Goal: Task Accomplishment & Management: Use online tool/utility

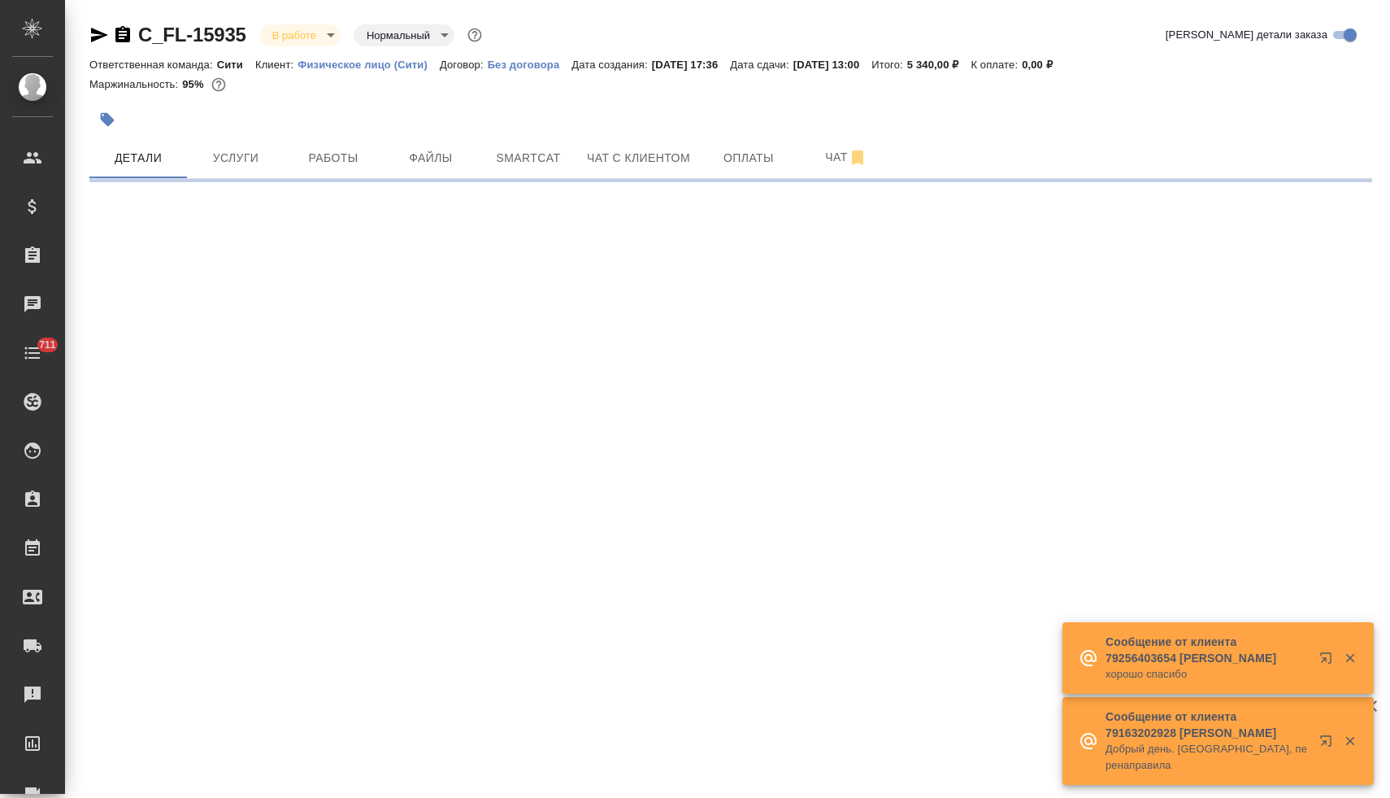
select select "RU"
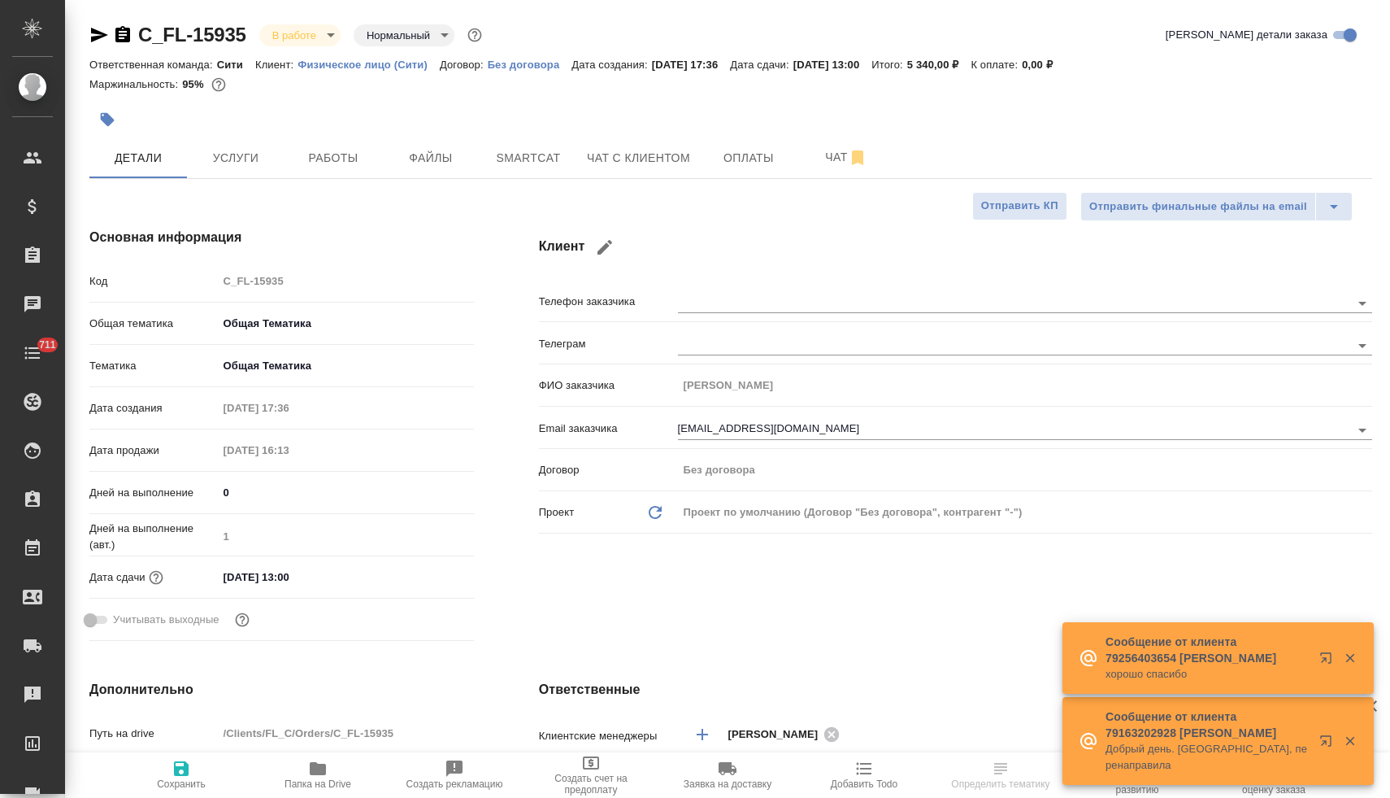
type textarea "x"
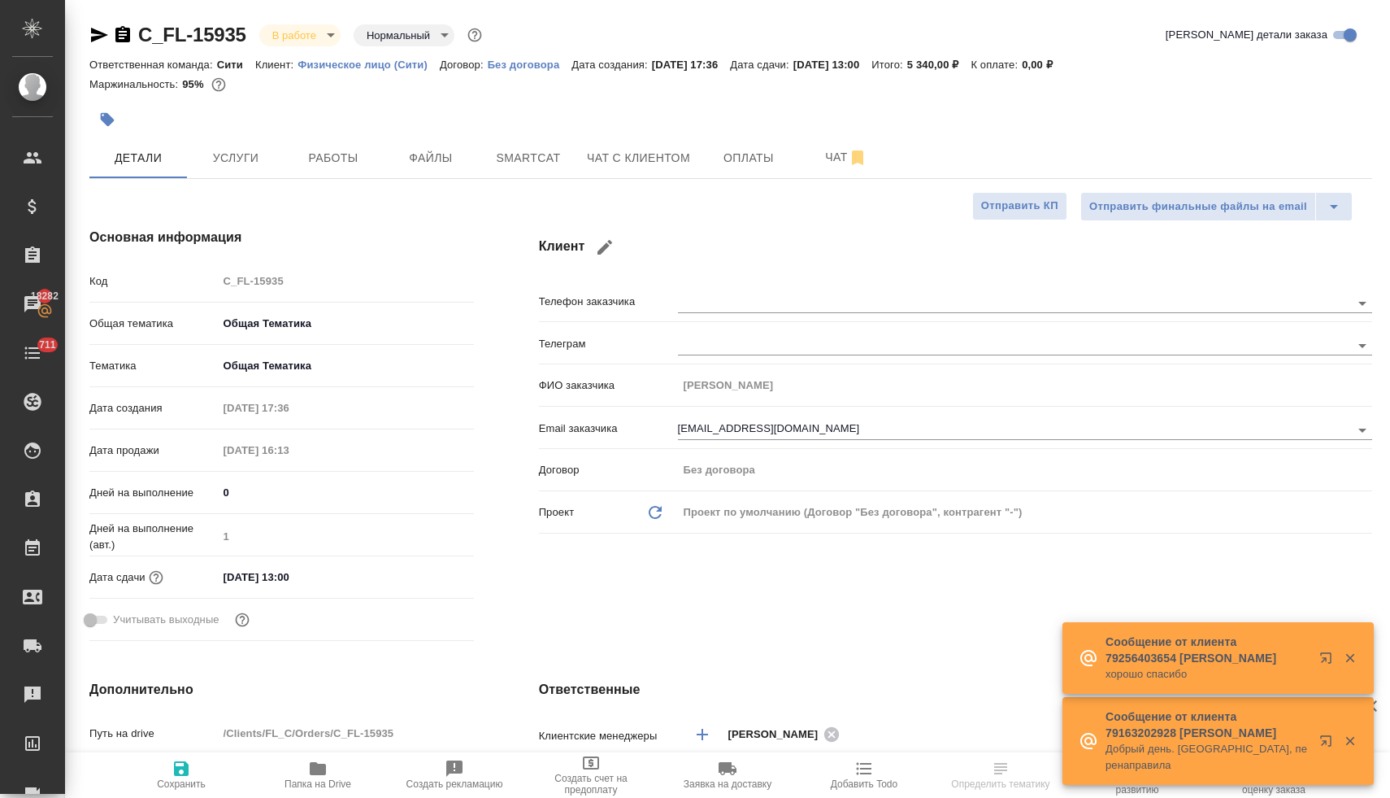
type textarea "x"
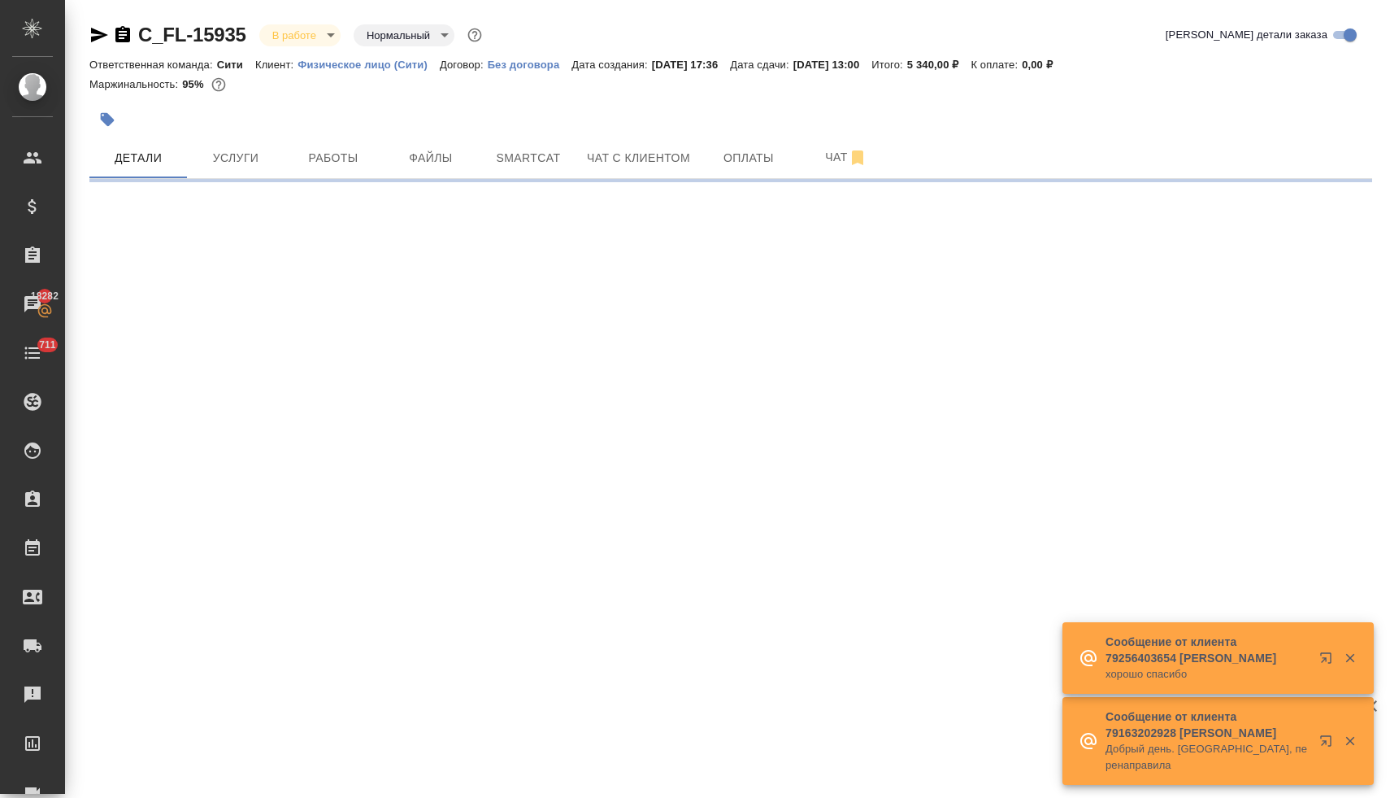
select select "RU"
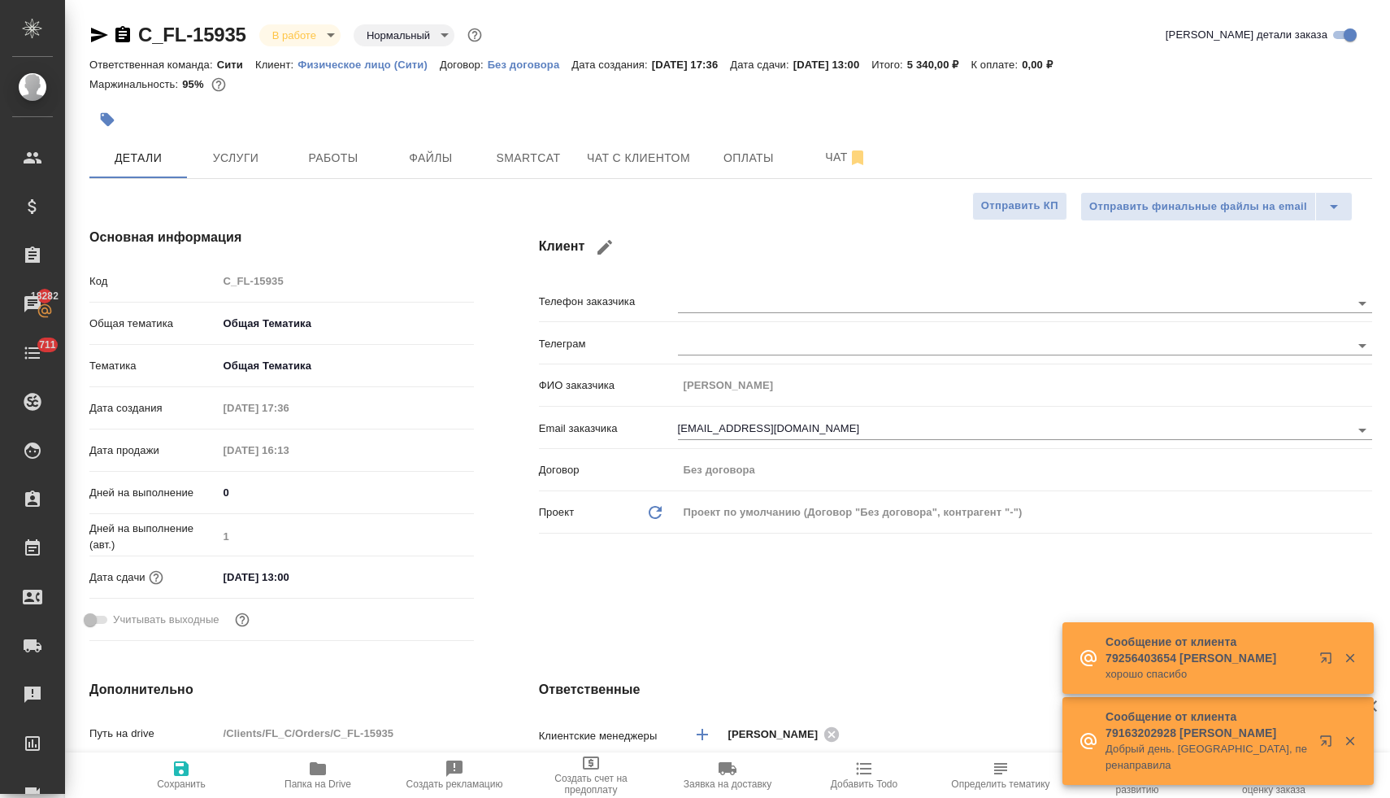
type textarea "x"
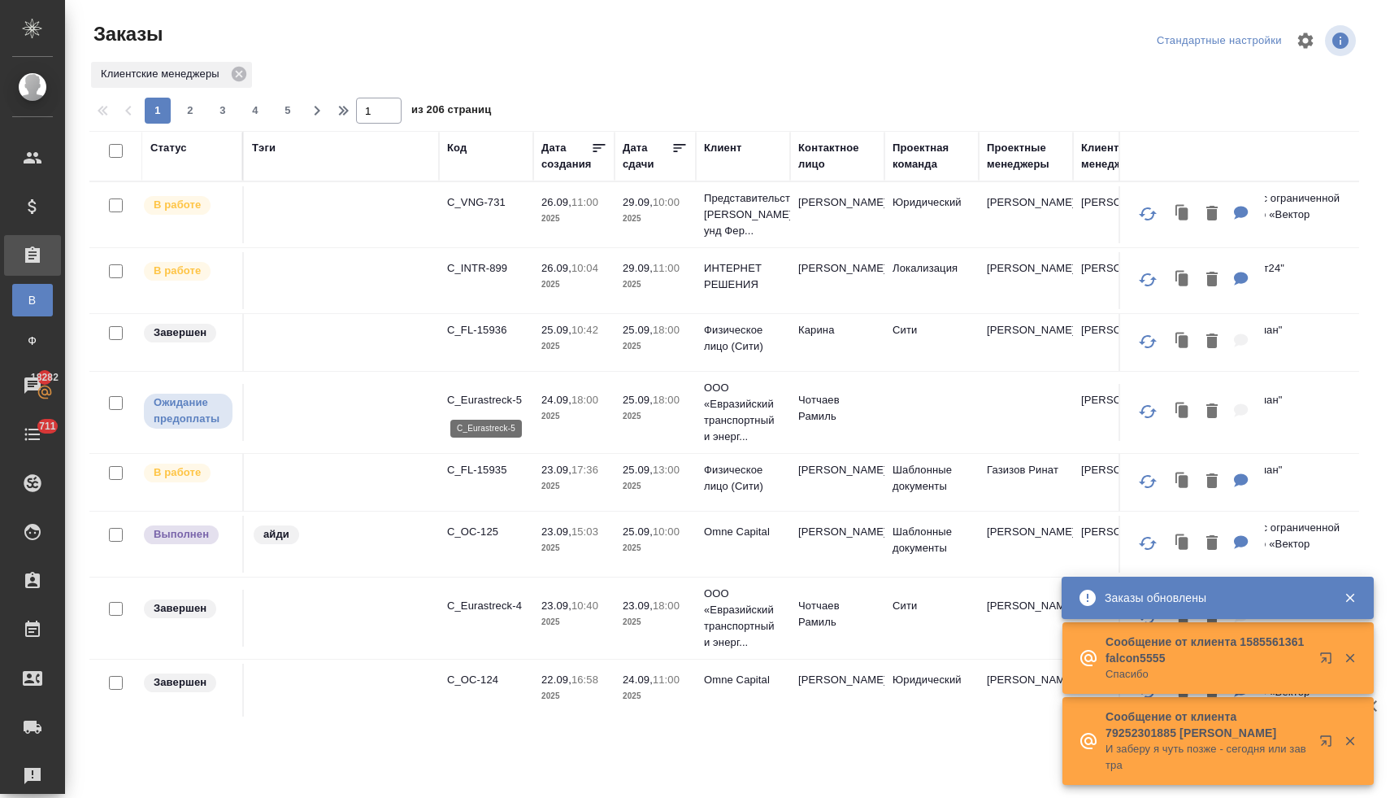
click at [500, 403] on p "C_Eurastreck-5" at bounding box center [486, 400] width 78 height 16
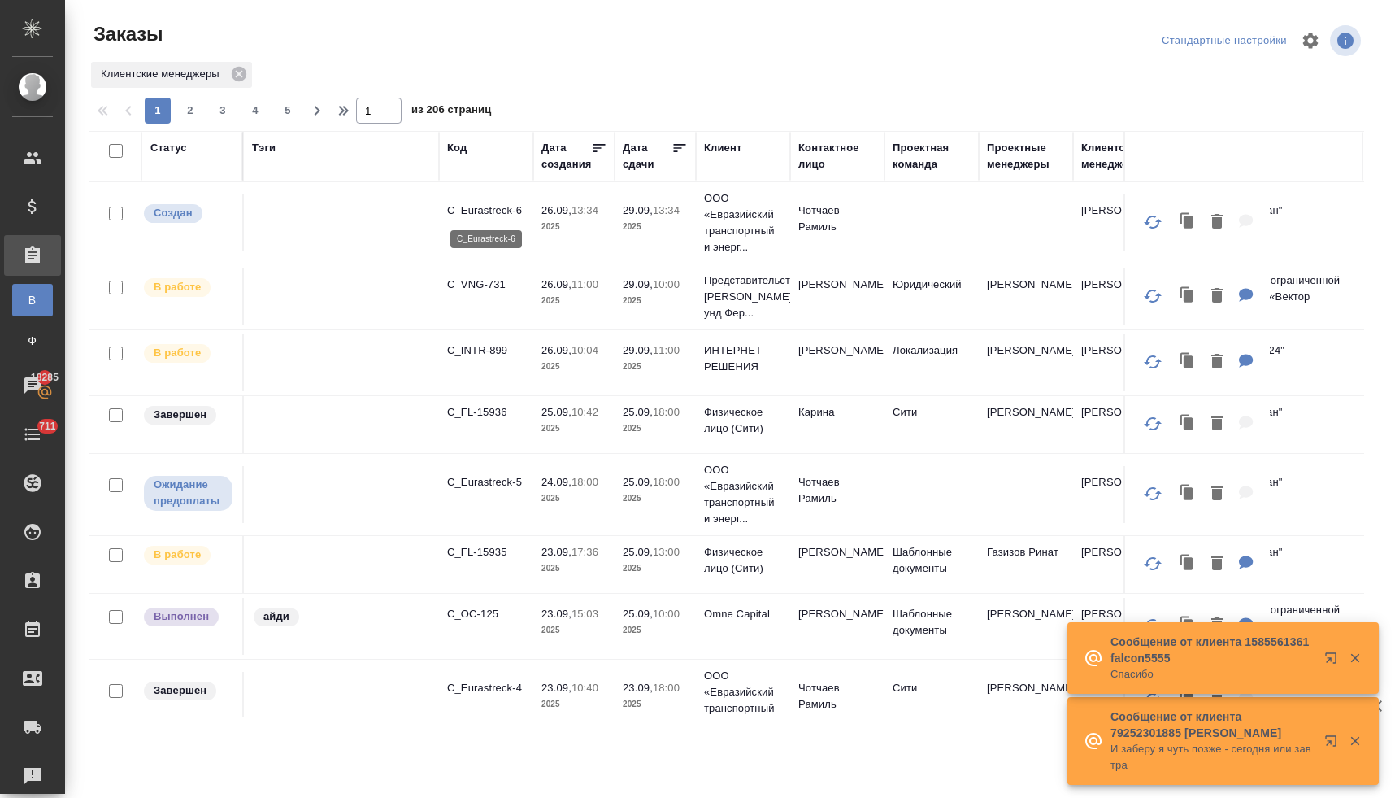
click at [476, 210] on p "C_Eurastreck-6" at bounding box center [486, 210] width 78 height 16
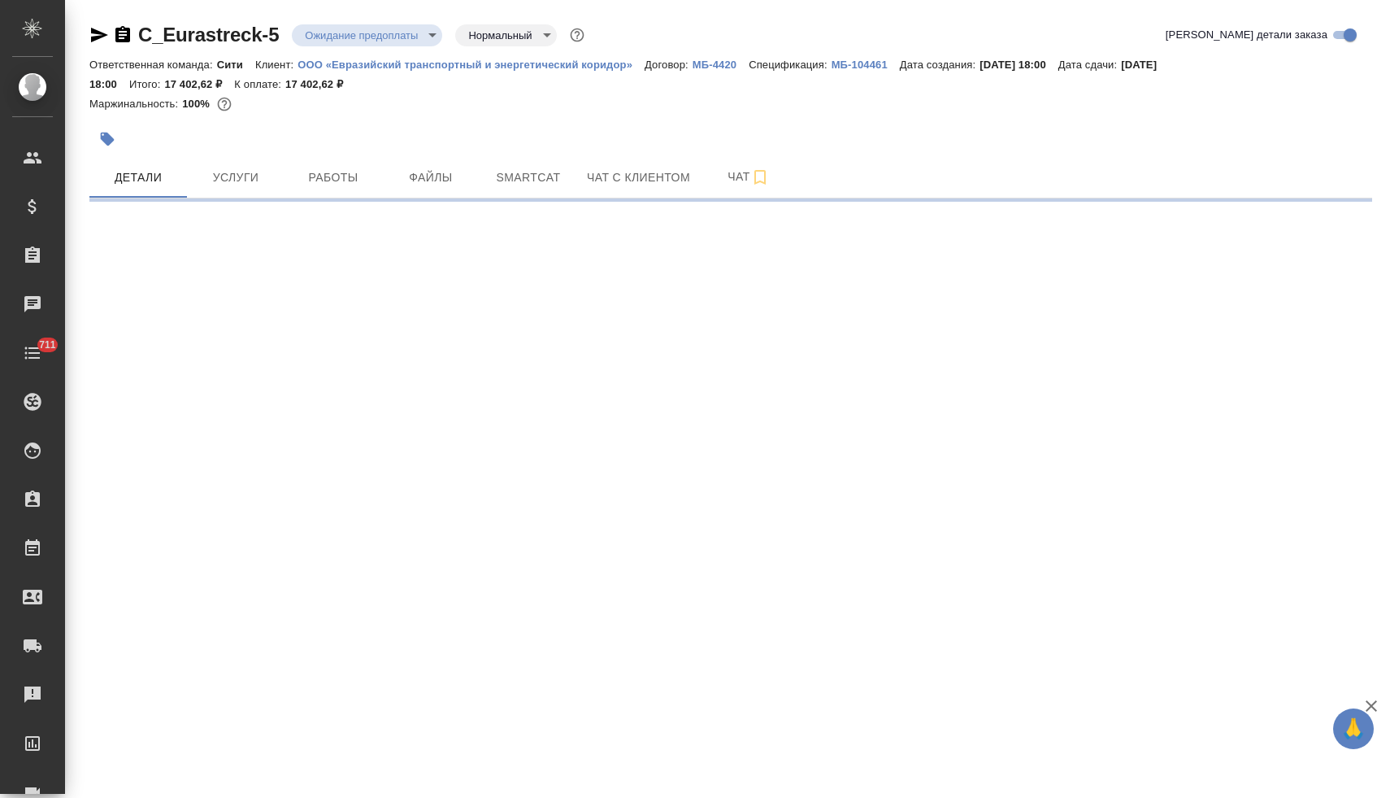
select select "RU"
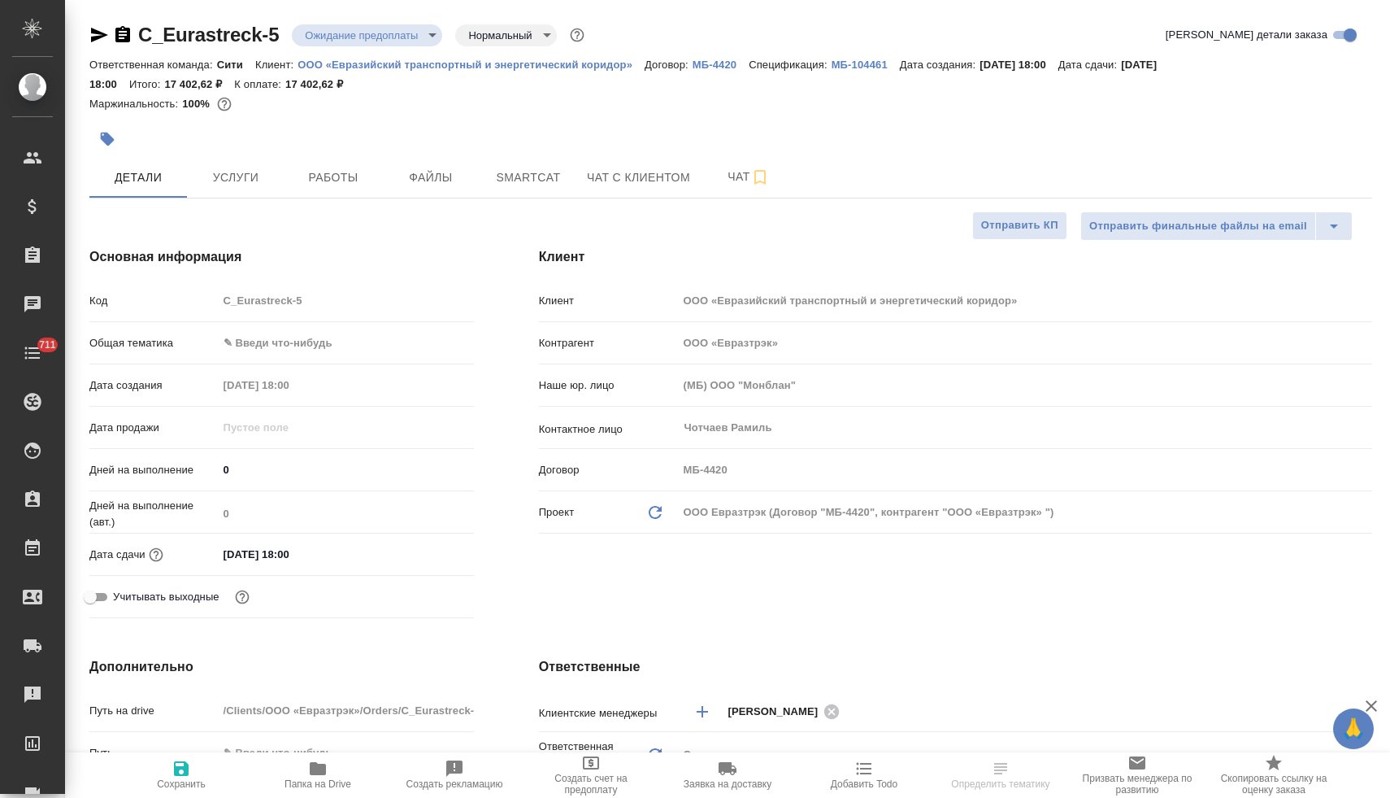
type textarea "x"
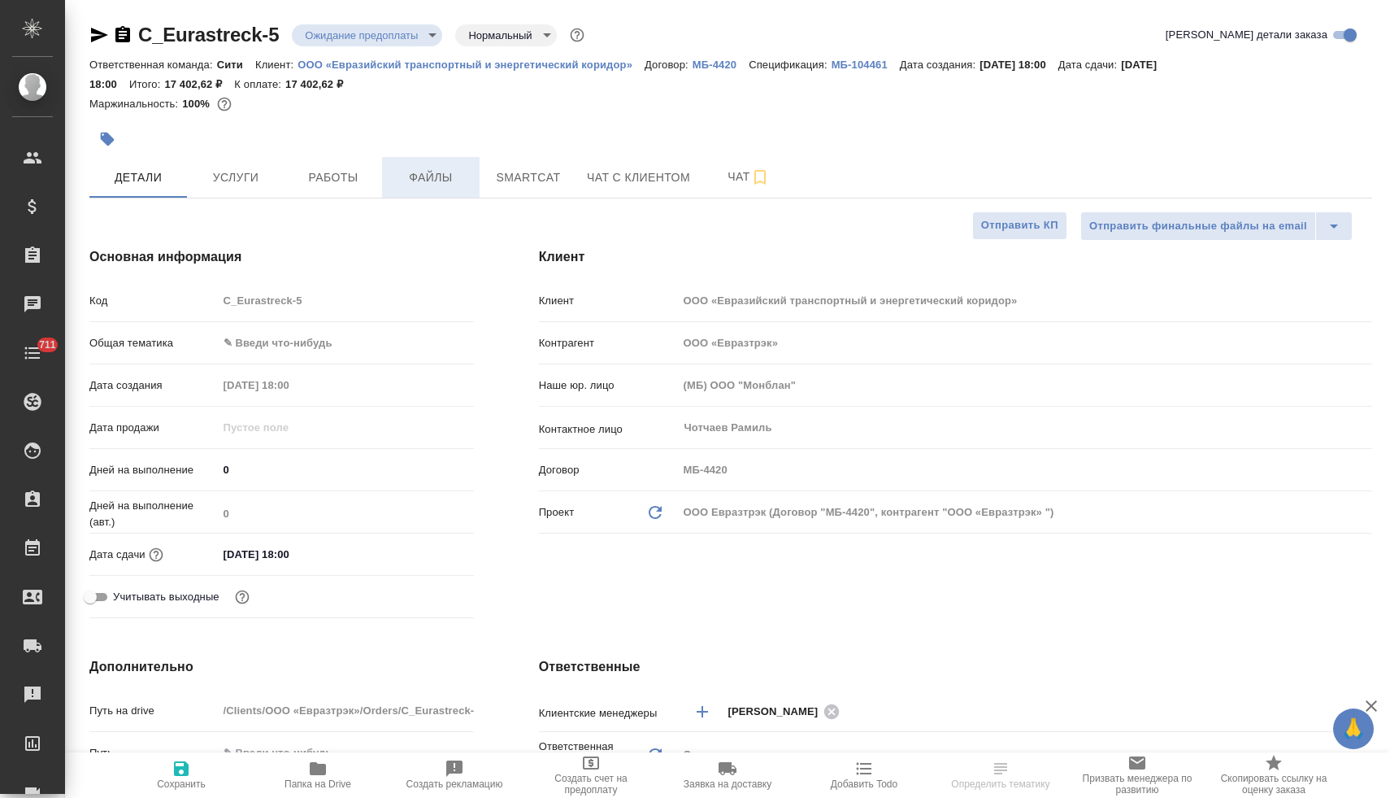
type textarea "x"
click at [457, 63] on p "ООО «Евразийский транспортный и энергетический коридор»" at bounding box center [471, 65] width 347 height 12
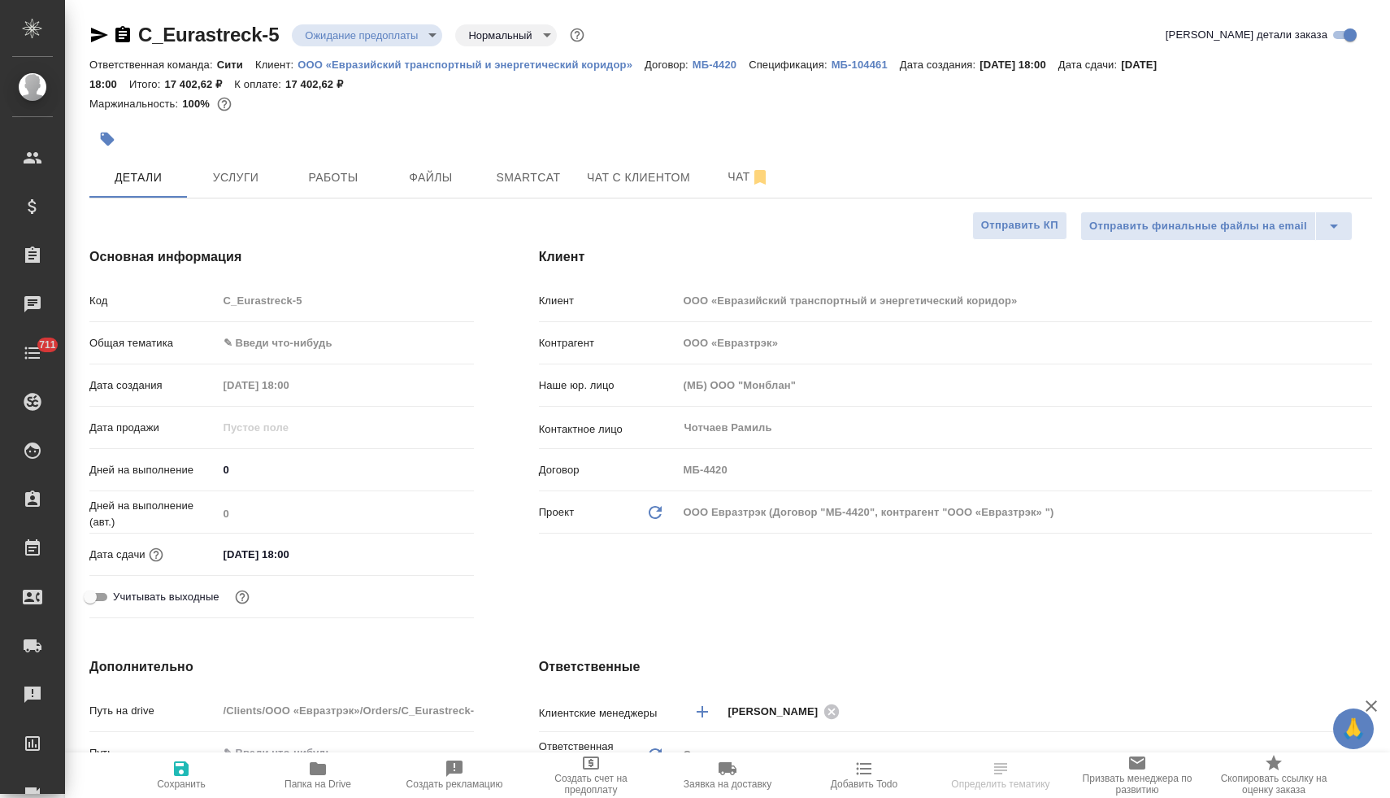
type textarea "x"
select select "RU"
type textarea "x"
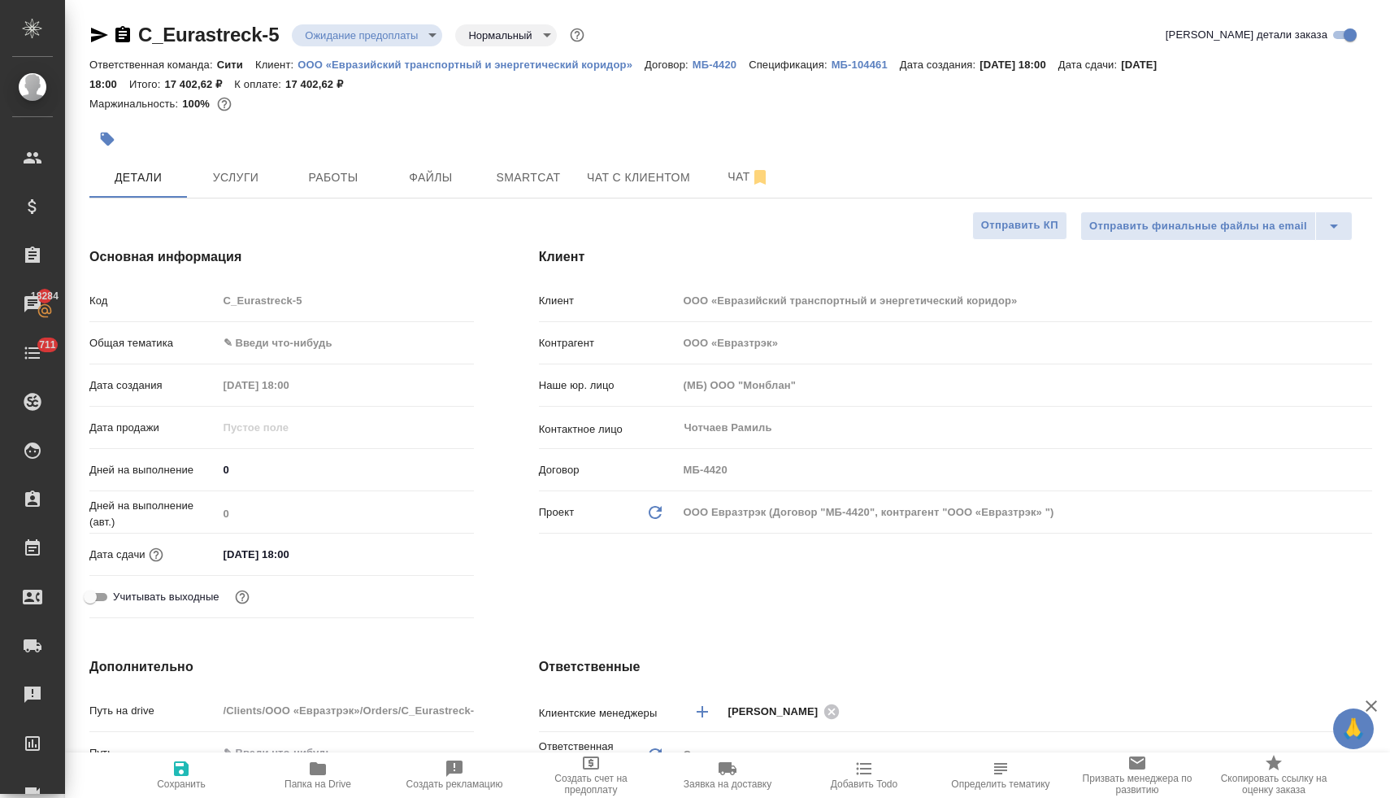
type textarea "x"
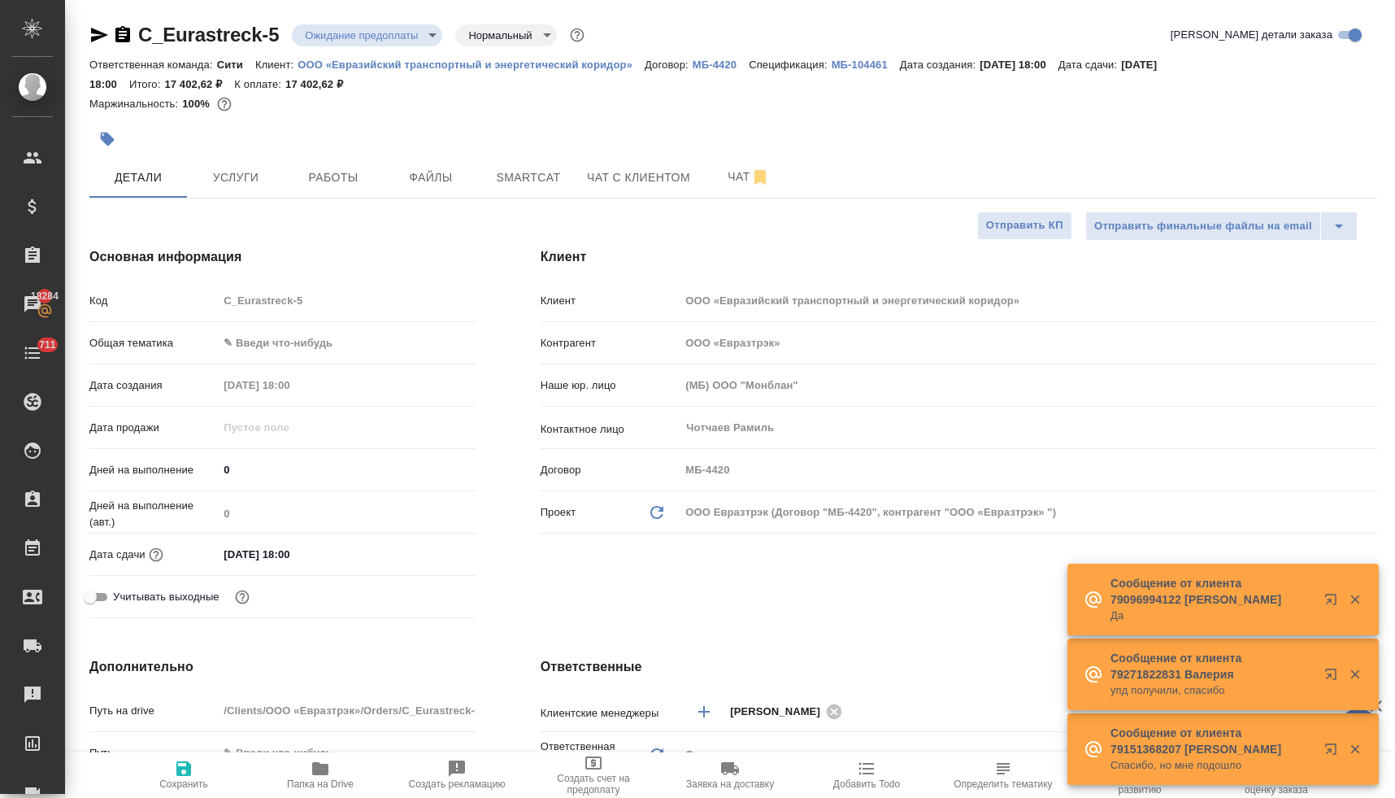
type textarea "x"
click at [254, 172] on span "Услуги" at bounding box center [236, 177] width 78 height 20
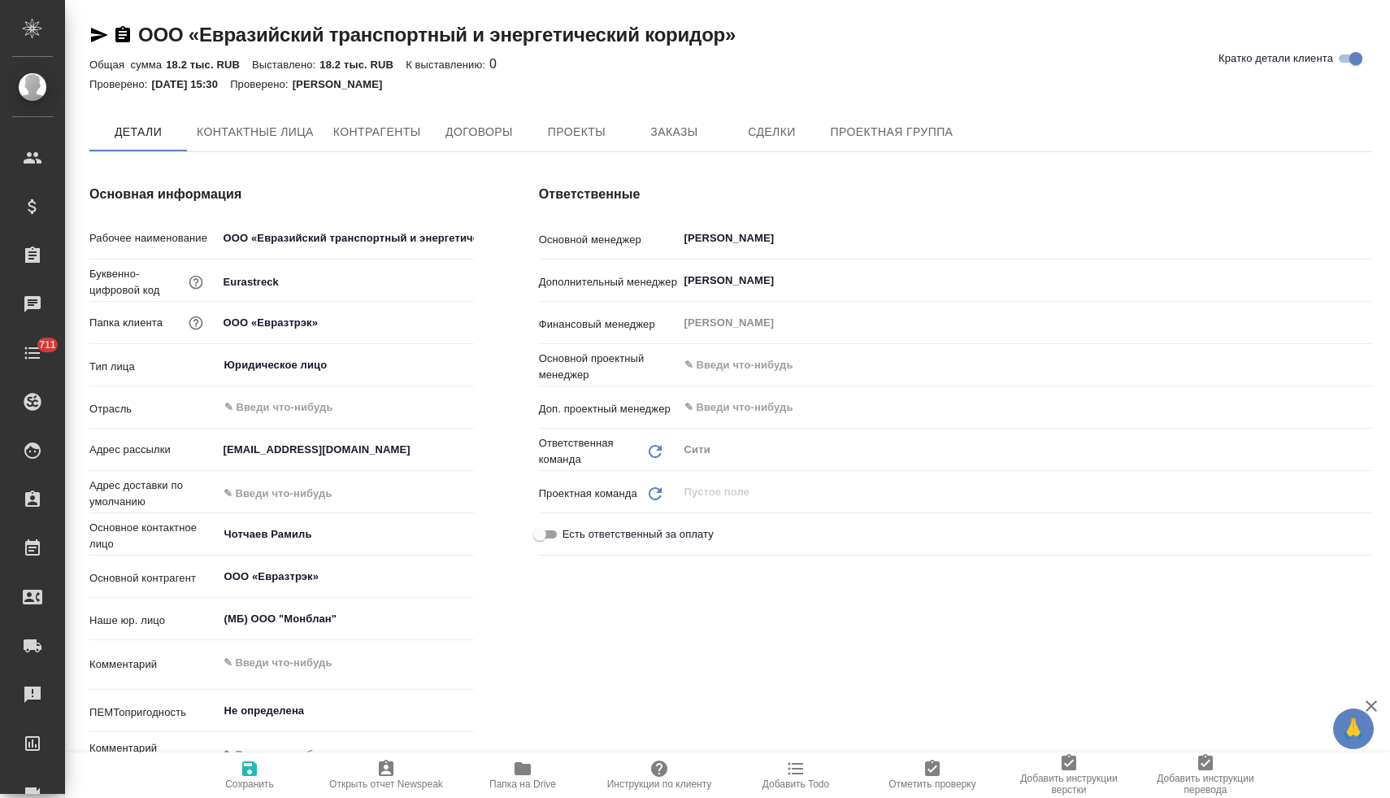
type textarea "x"
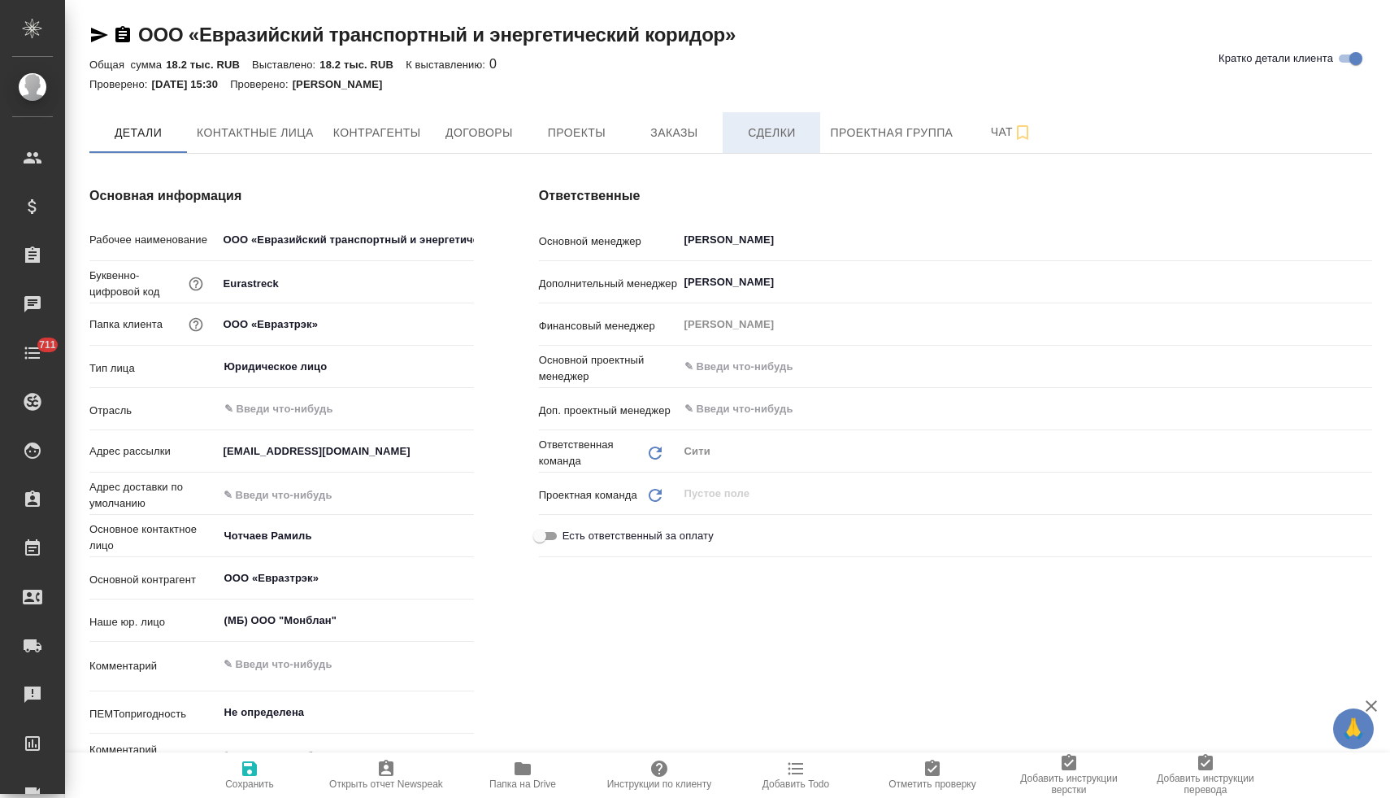
type textarea "x"
click at [695, 135] on span "Заказы" at bounding box center [674, 133] width 78 height 20
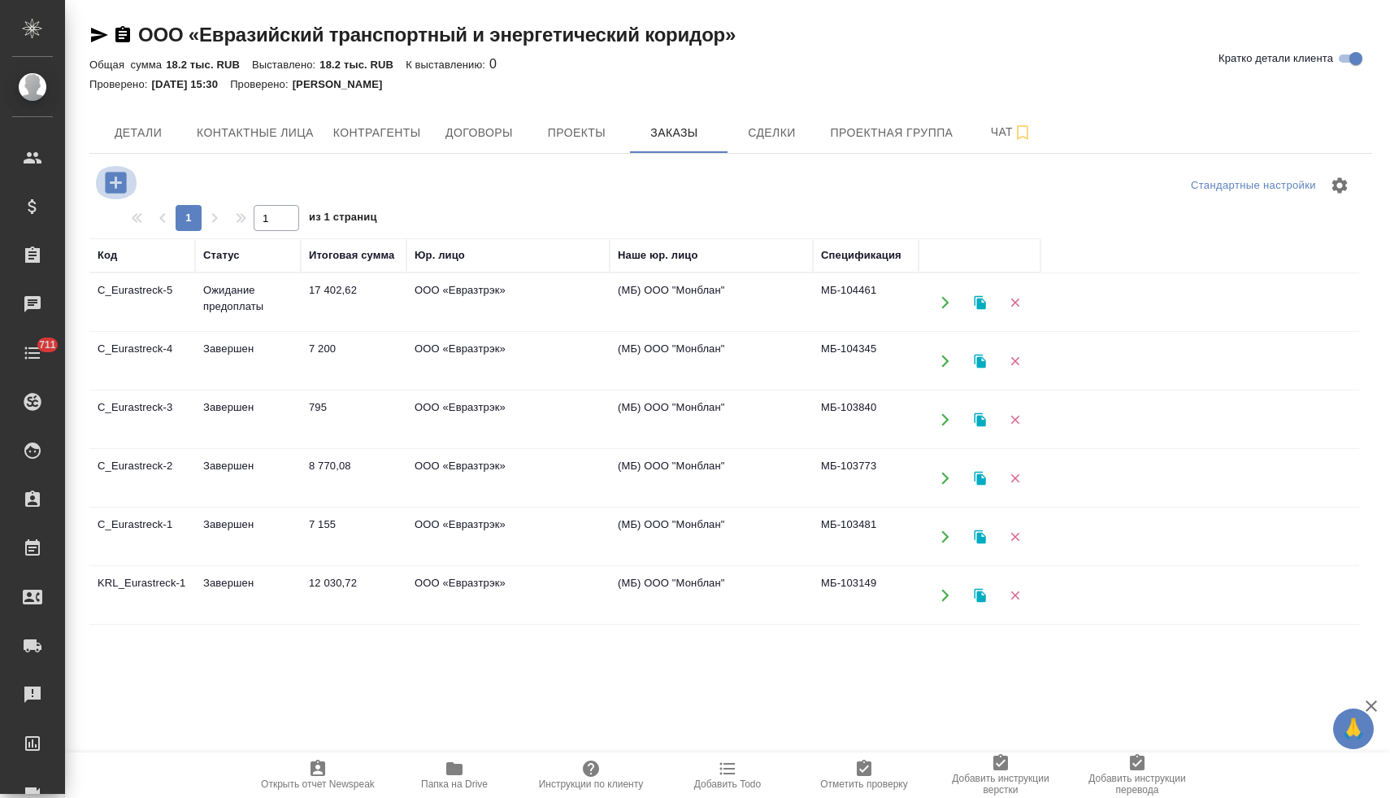
click at [114, 181] on icon "button" at bounding box center [116, 182] width 28 height 28
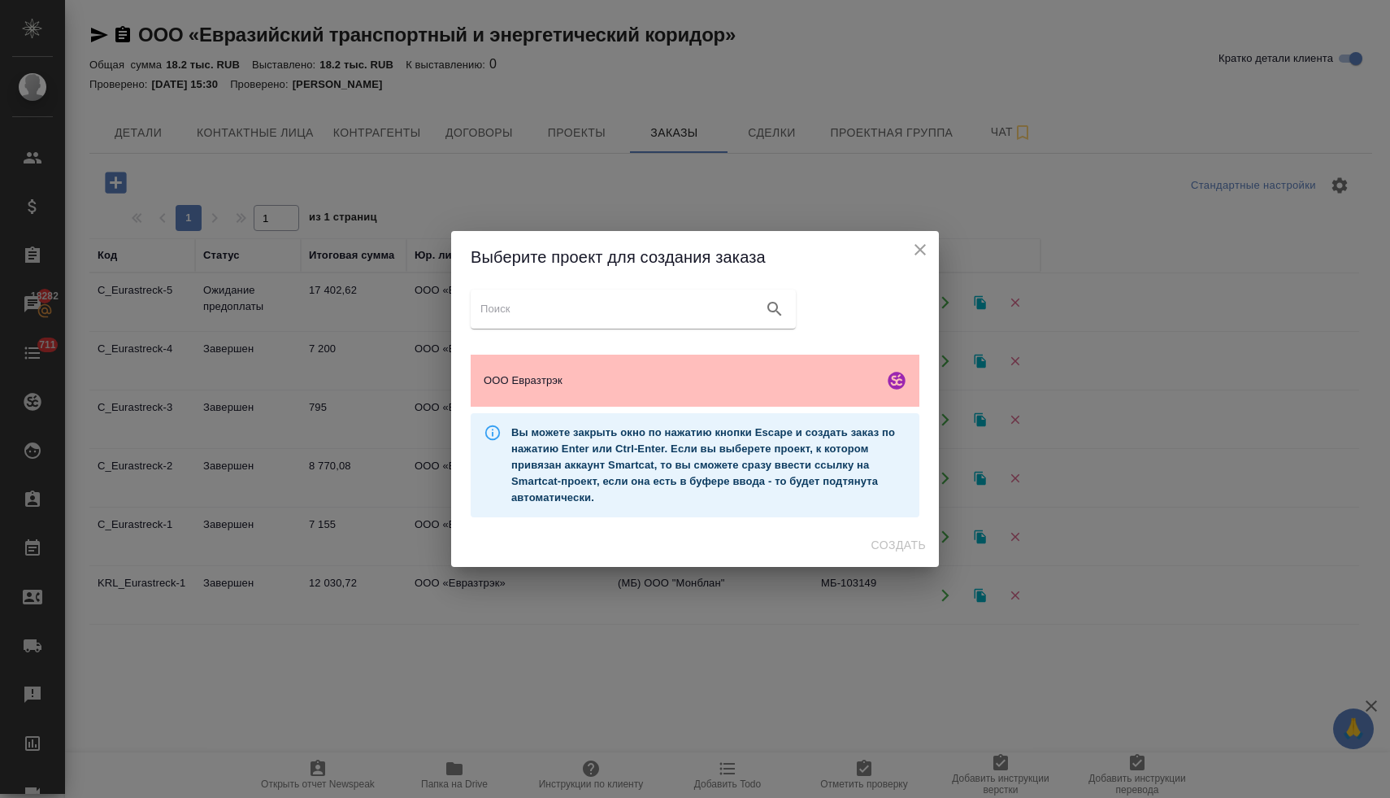
click at [504, 373] on span "ООО Евразтрэк" at bounding box center [681, 380] width 394 height 16
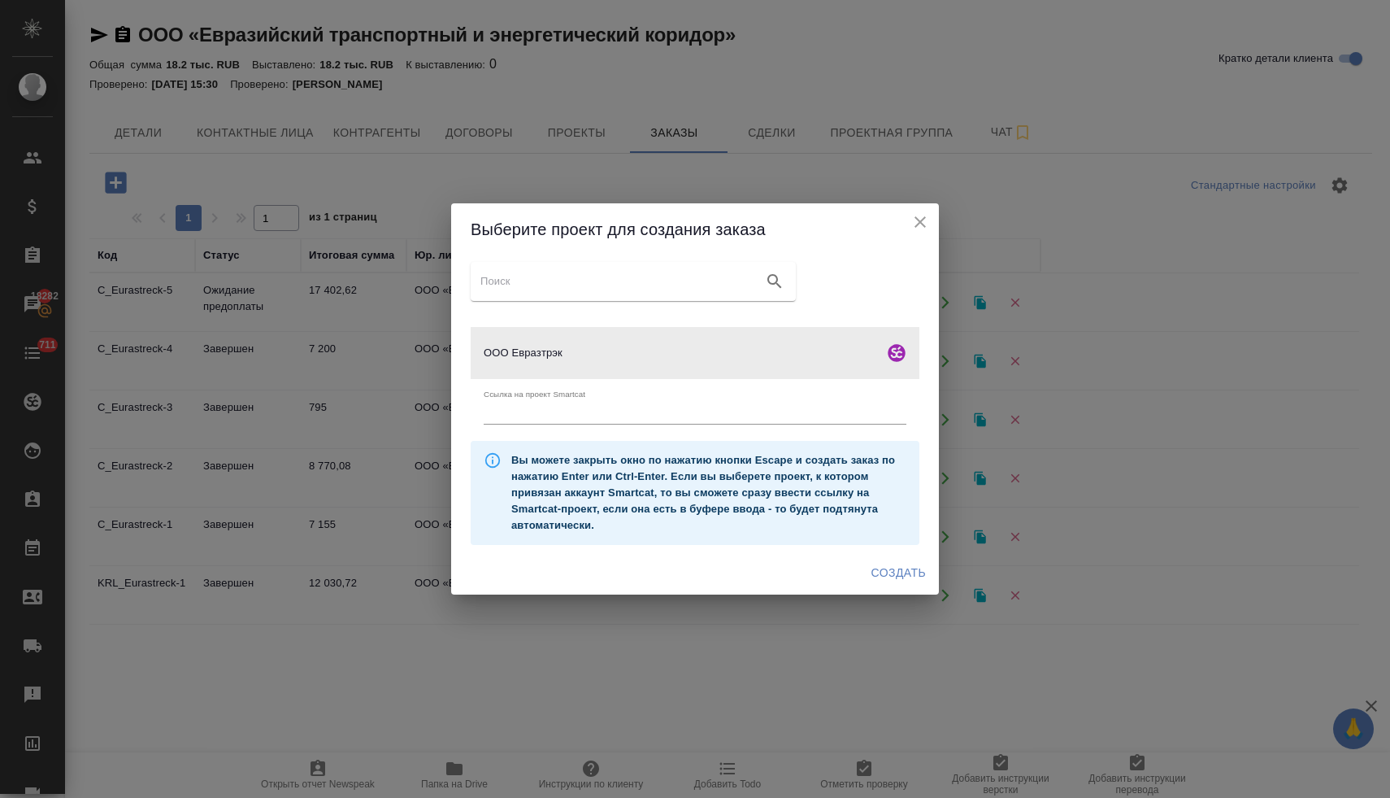
click at [889, 575] on span "Создать" at bounding box center [899, 573] width 54 height 20
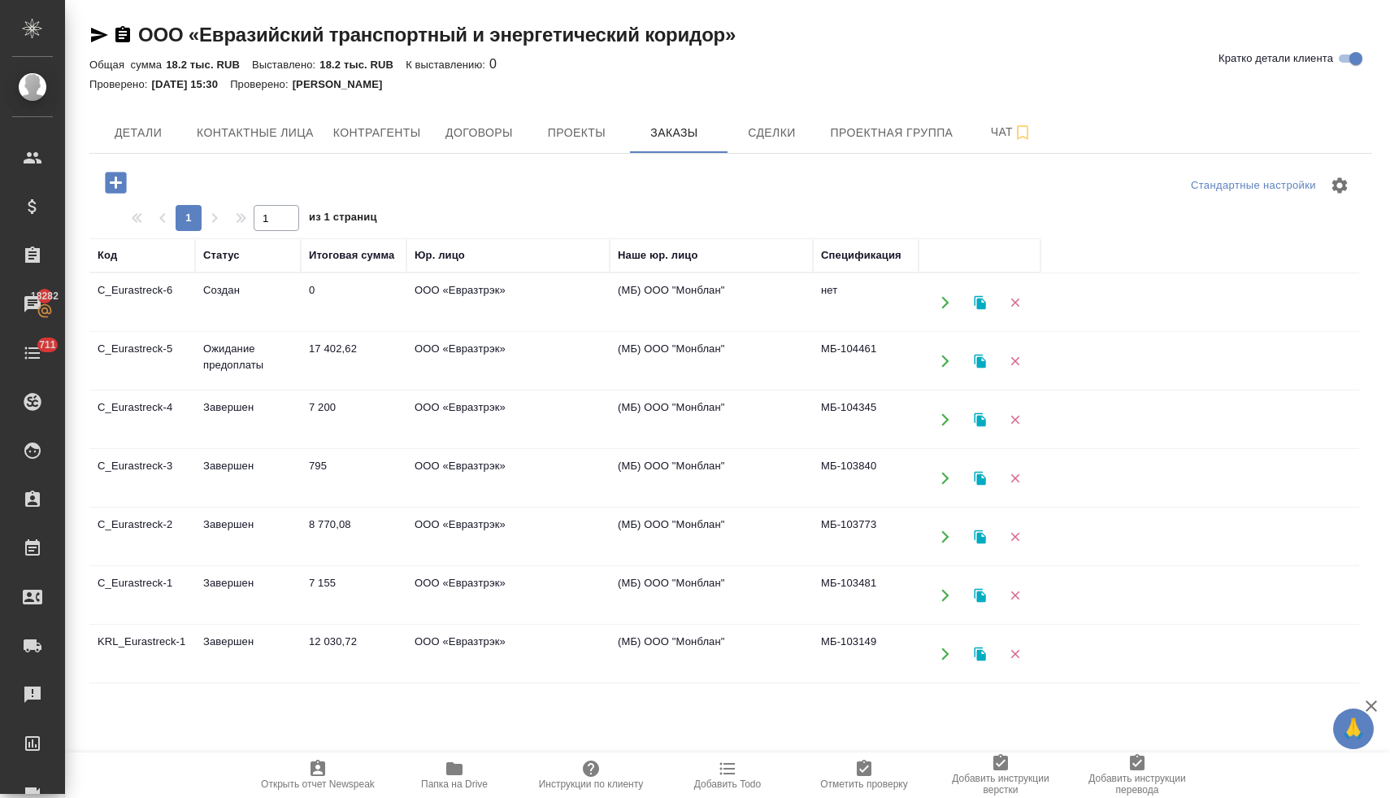
click at [467, 414] on td "ООО «Евразтрэк»" at bounding box center [508, 419] width 203 height 57
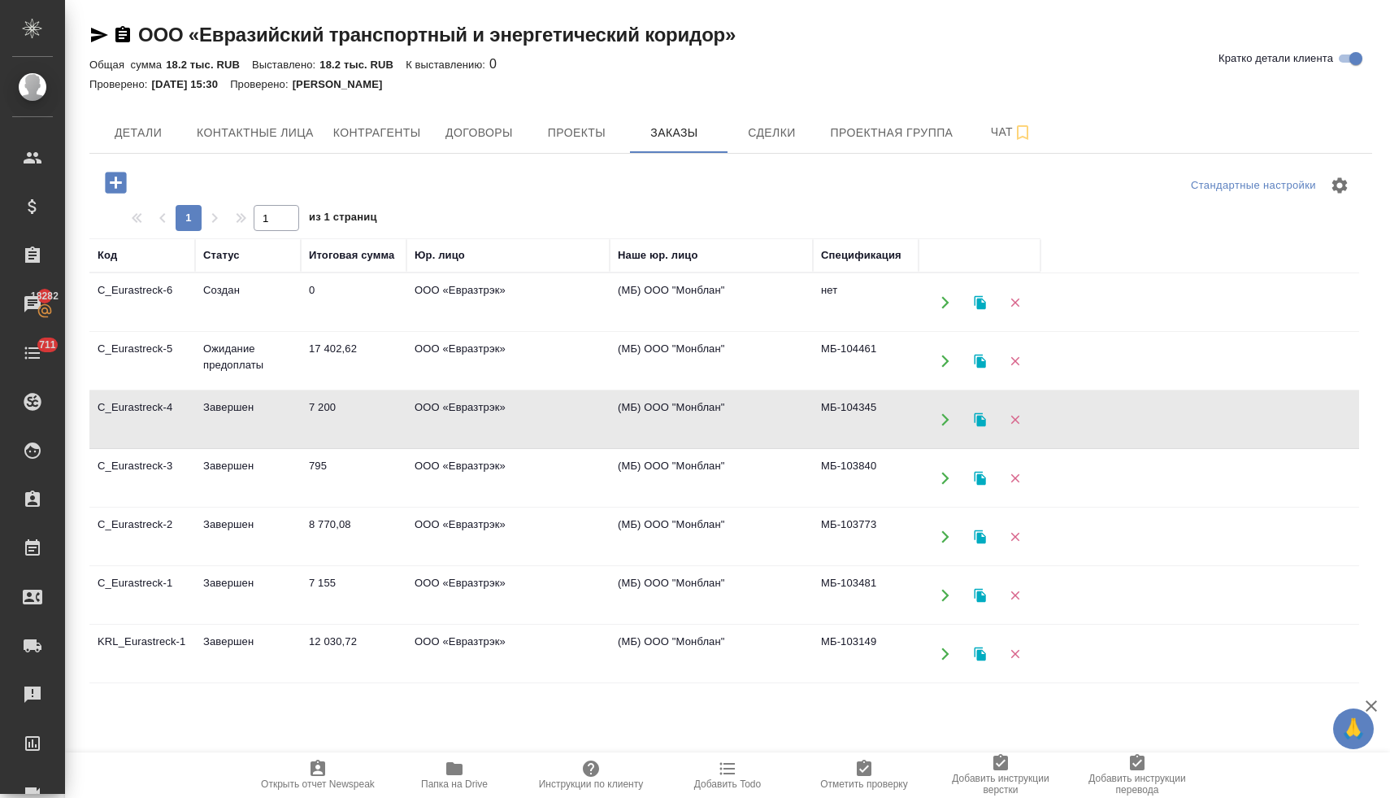
click at [467, 414] on td "ООО «Евразтрэк»" at bounding box center [508, 419] width 203 height 57
click at [467, 532] on td "ООО «Евразтрэк»" at bounding box center [508, 536] width 203 height 57
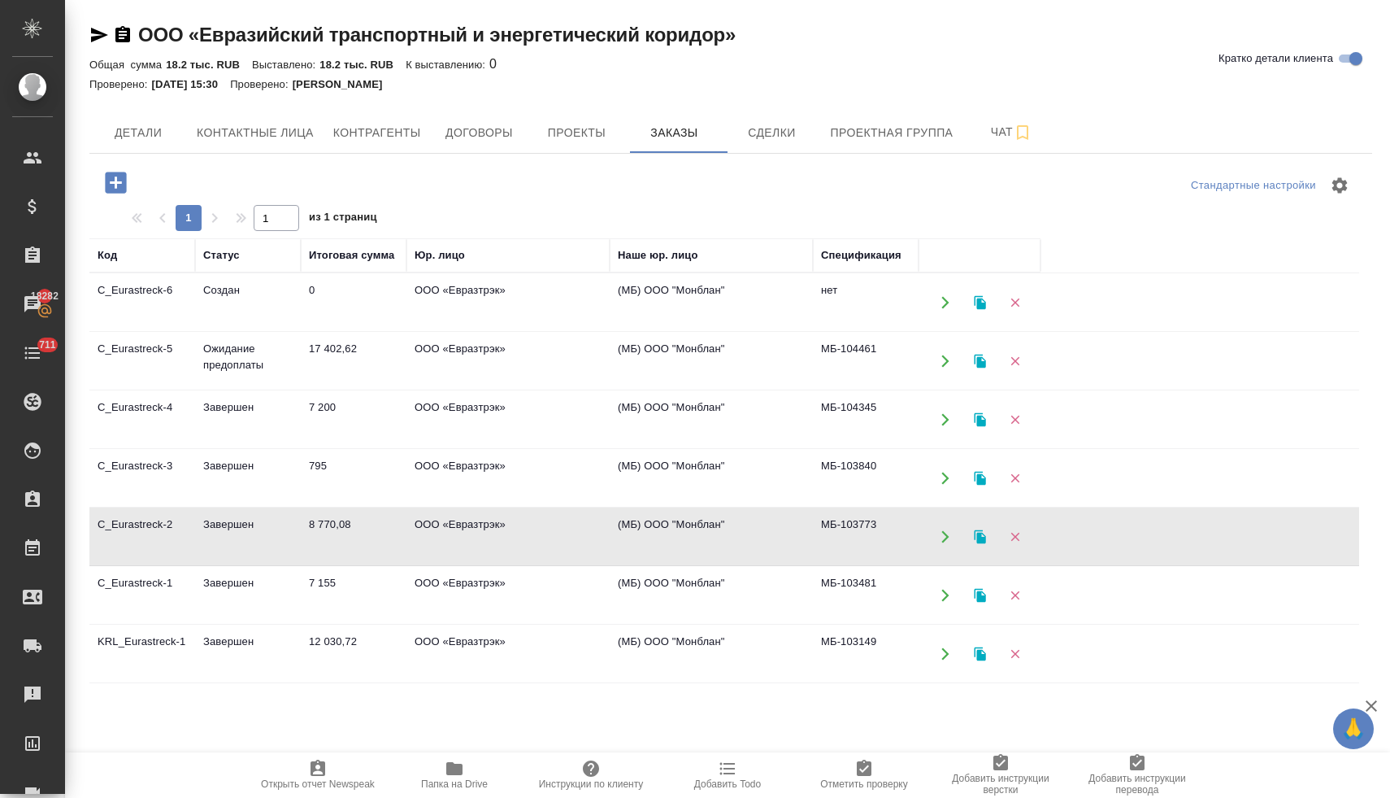
click at [467, 532] on td "ООО «Евразтрэк»" at bounding box center [508, 536] width 203 height 57
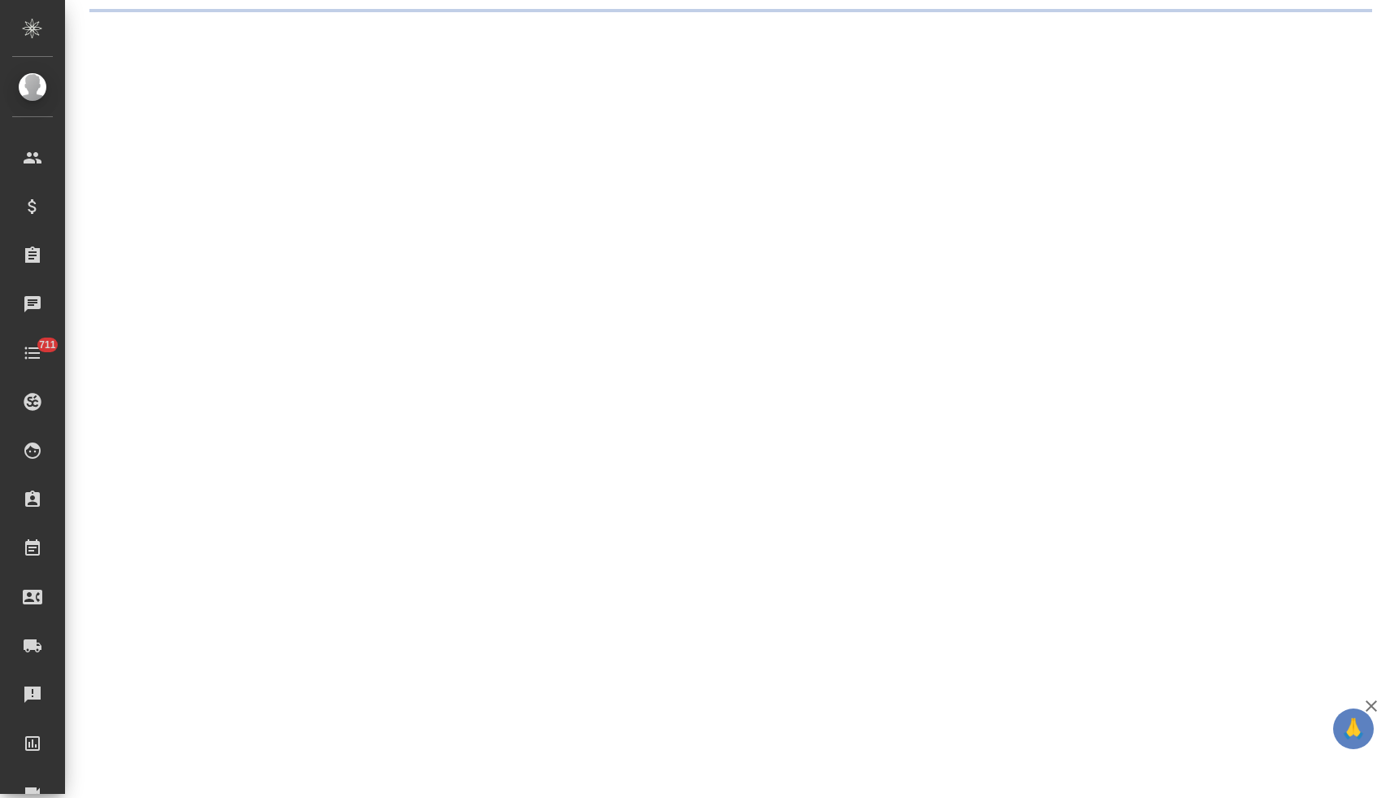
select select "RU"
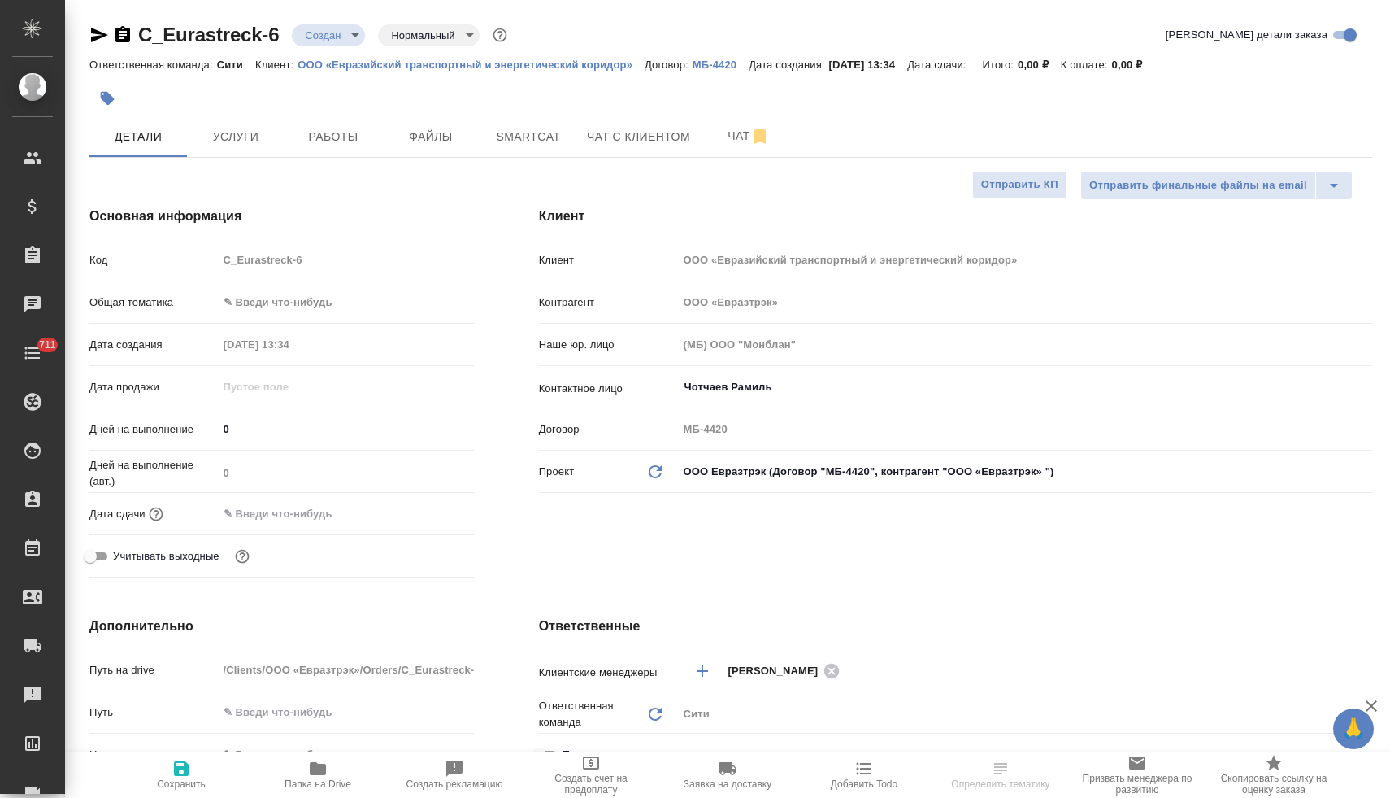
type textarea "x"
click at [178, 559] on span "Учитывать выходные" at bounding box center [166, 556] width 107 height 16
click at [120, 559] on input "Учитывать выходные" at bounding box center [90, 556] width 59 height 20
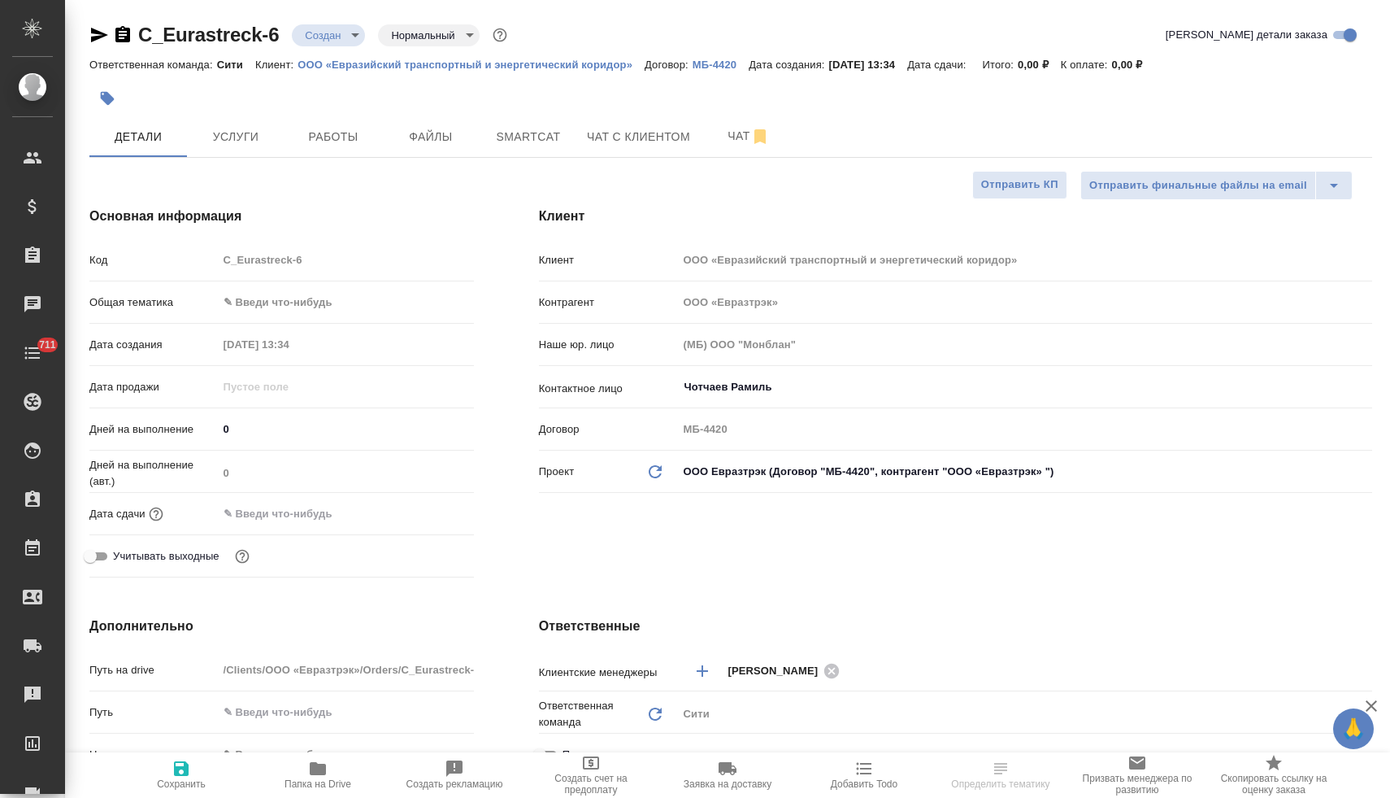
checkbox input "true"
type textarea "x"
click at [189, 556] on span "Учитывать выходные" at bounding box center [166, 556] width 107 height 16
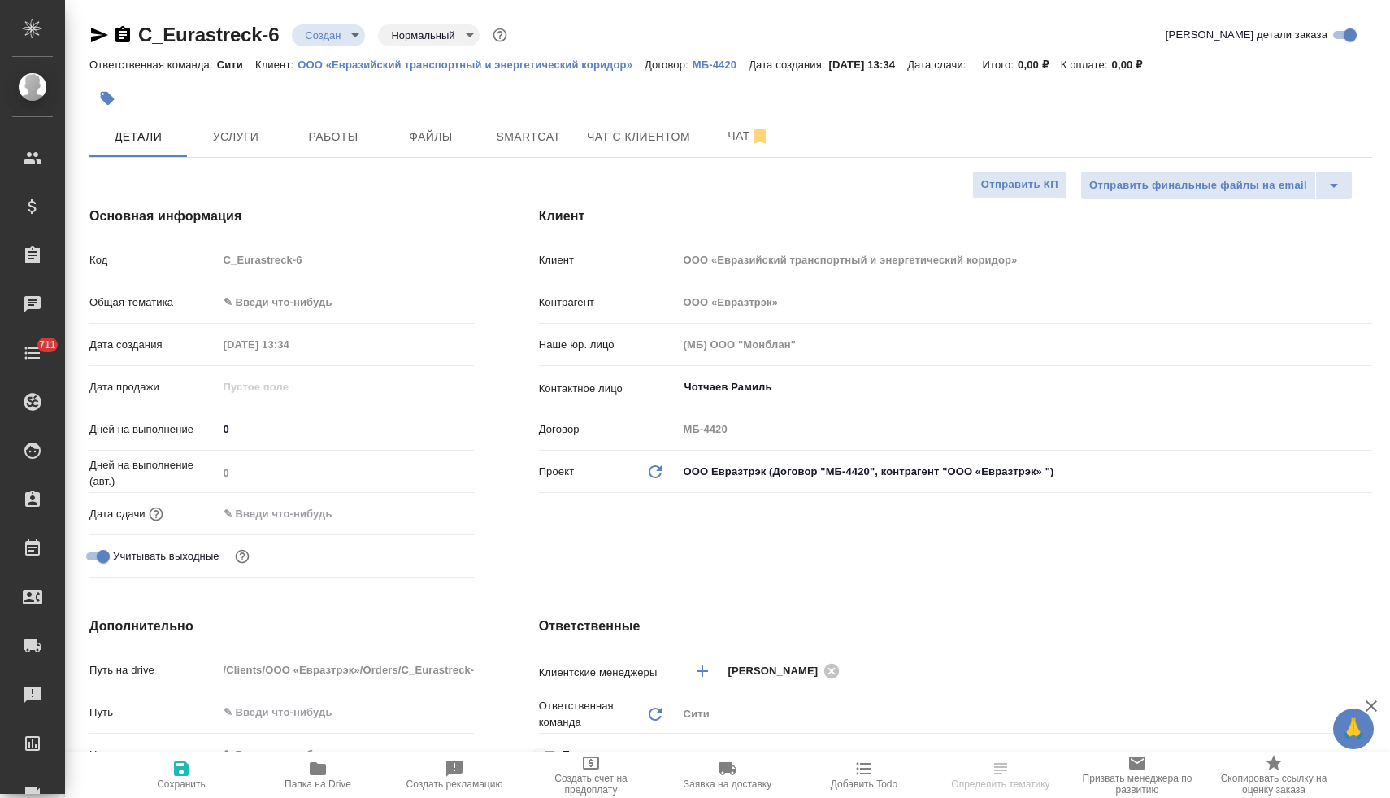
click at [133, 556] on input "Учитывать выходные" at bounding box center [103, 556] width 59 height 20
checkbox input "false"
type textarea "x"
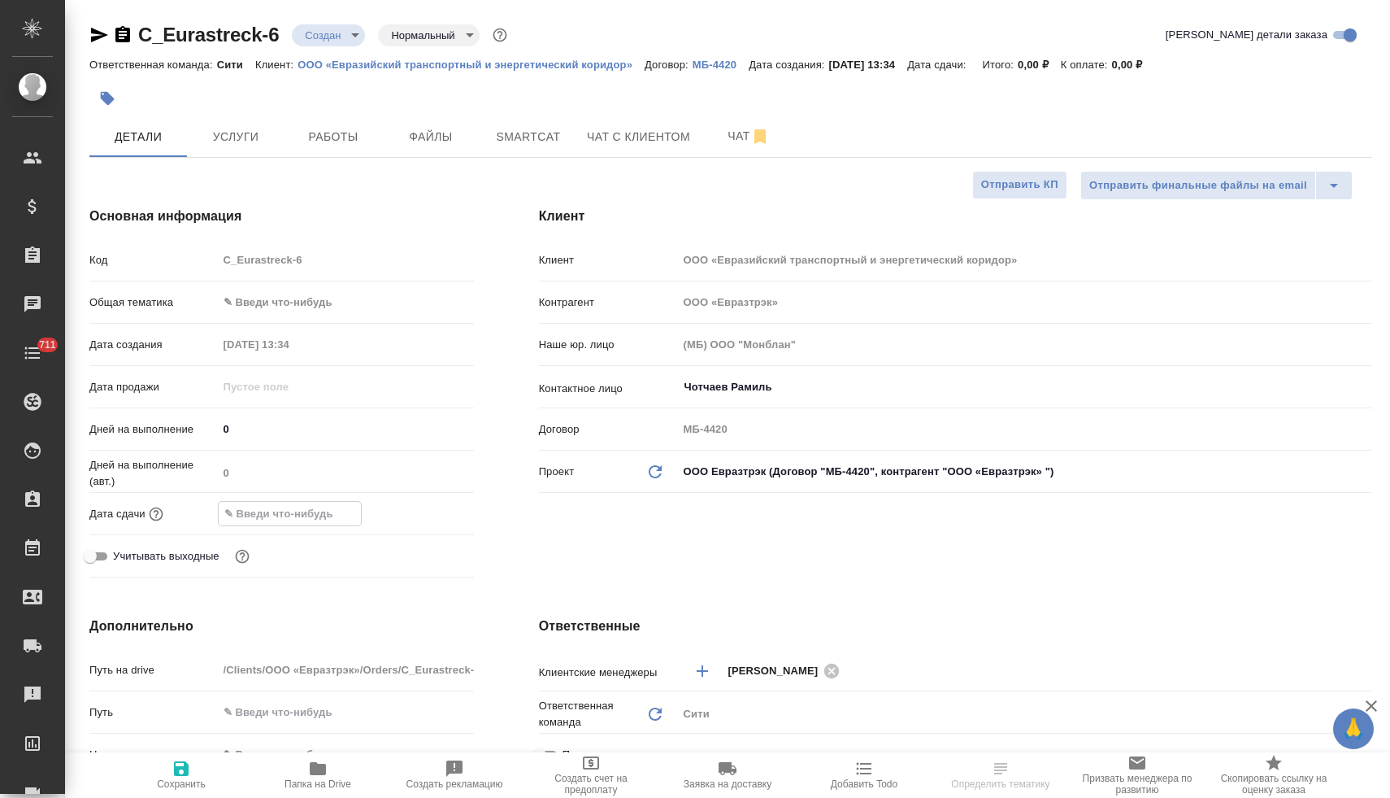
click at [280, 517] on input "text" at bounding box center [290, 514] width 142 height 24
click at [420, 511] on icon "button" at bounding box center [427, 511] width 15 height 16
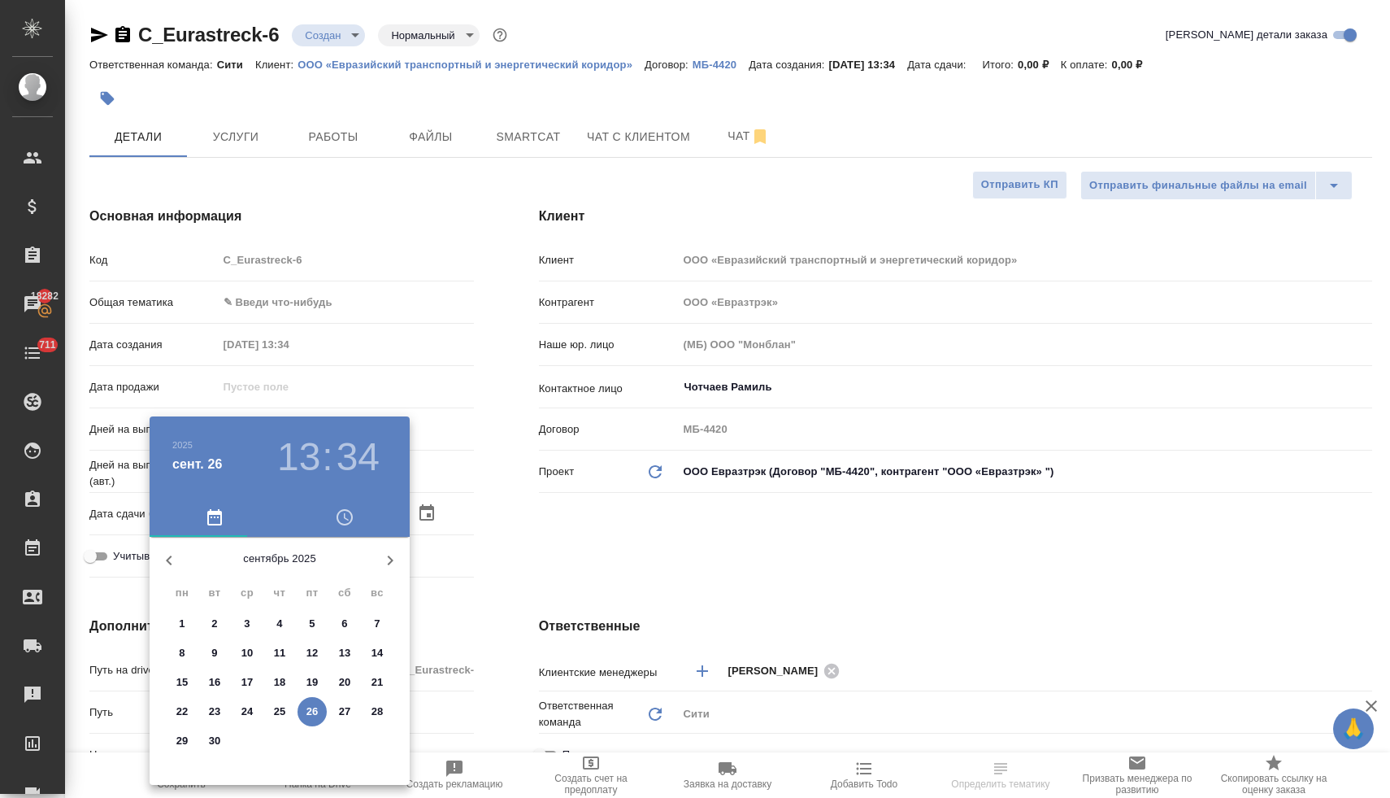
click at [178, 740] on p "29" at bounding box center [182, 741] width 12 height 16
type input "29.09.2025 13:34"
type textarea "x"
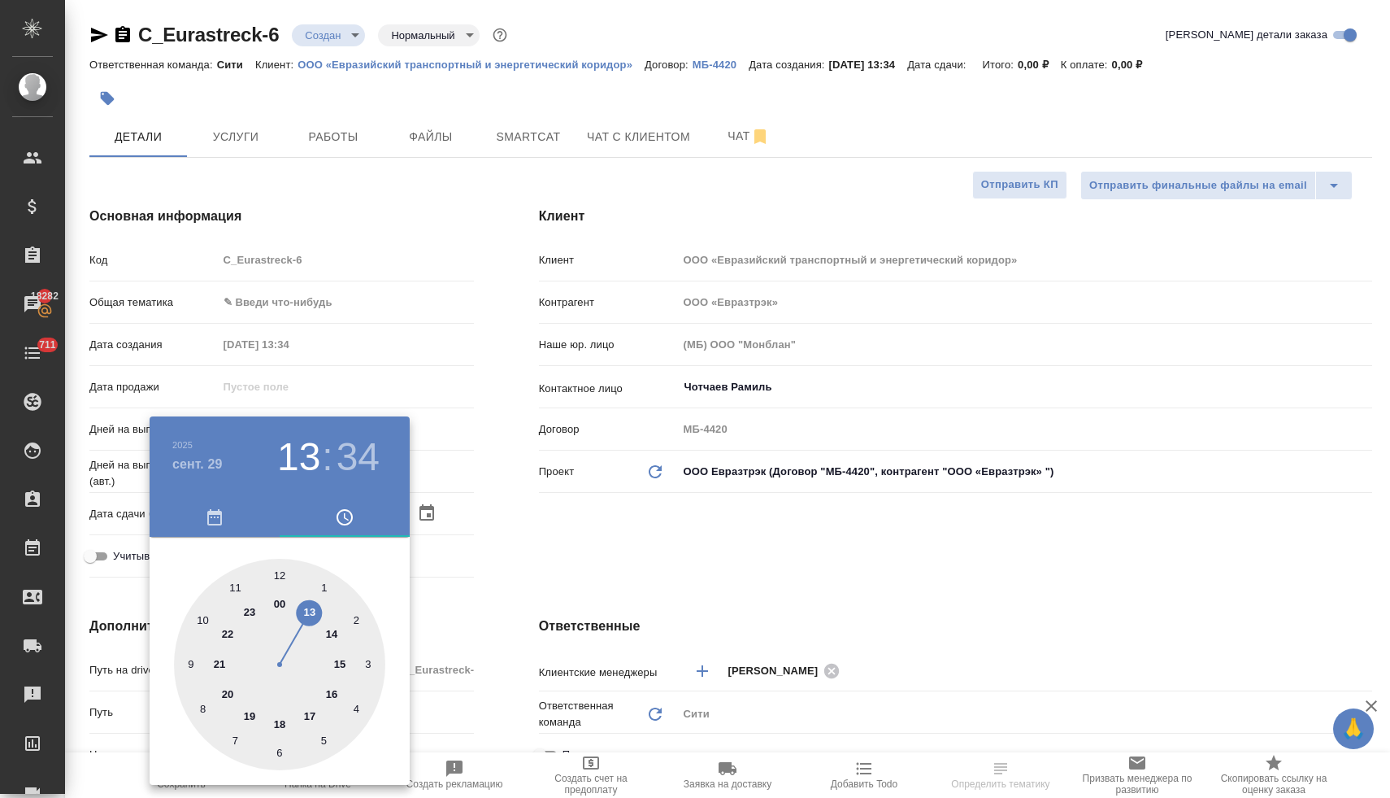
click at [509, 594] on div at bounding box center [695, 399] width 1390 height 798
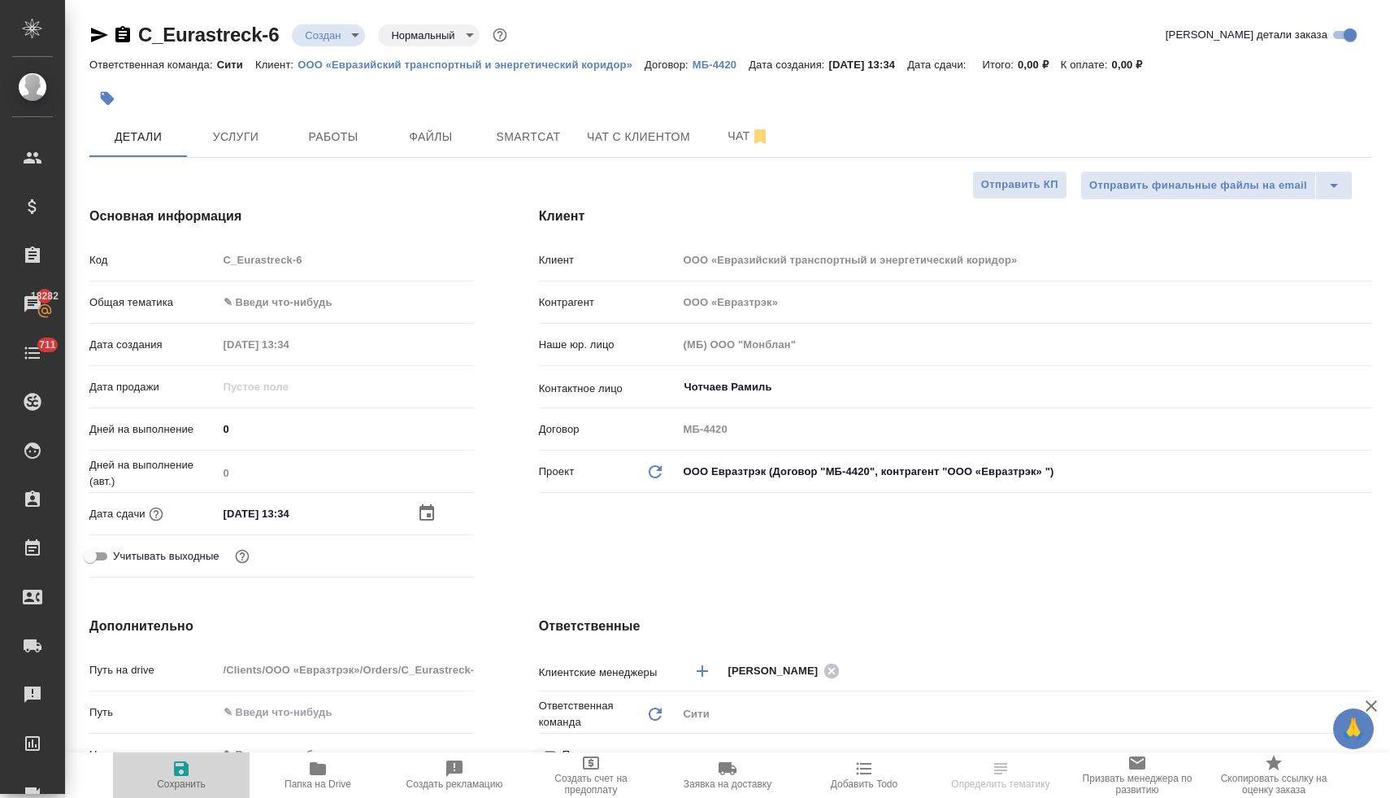
click at [175, 765] on icon "button" at bounding box center [181, 768] width 15 height 15
type textarea "x"
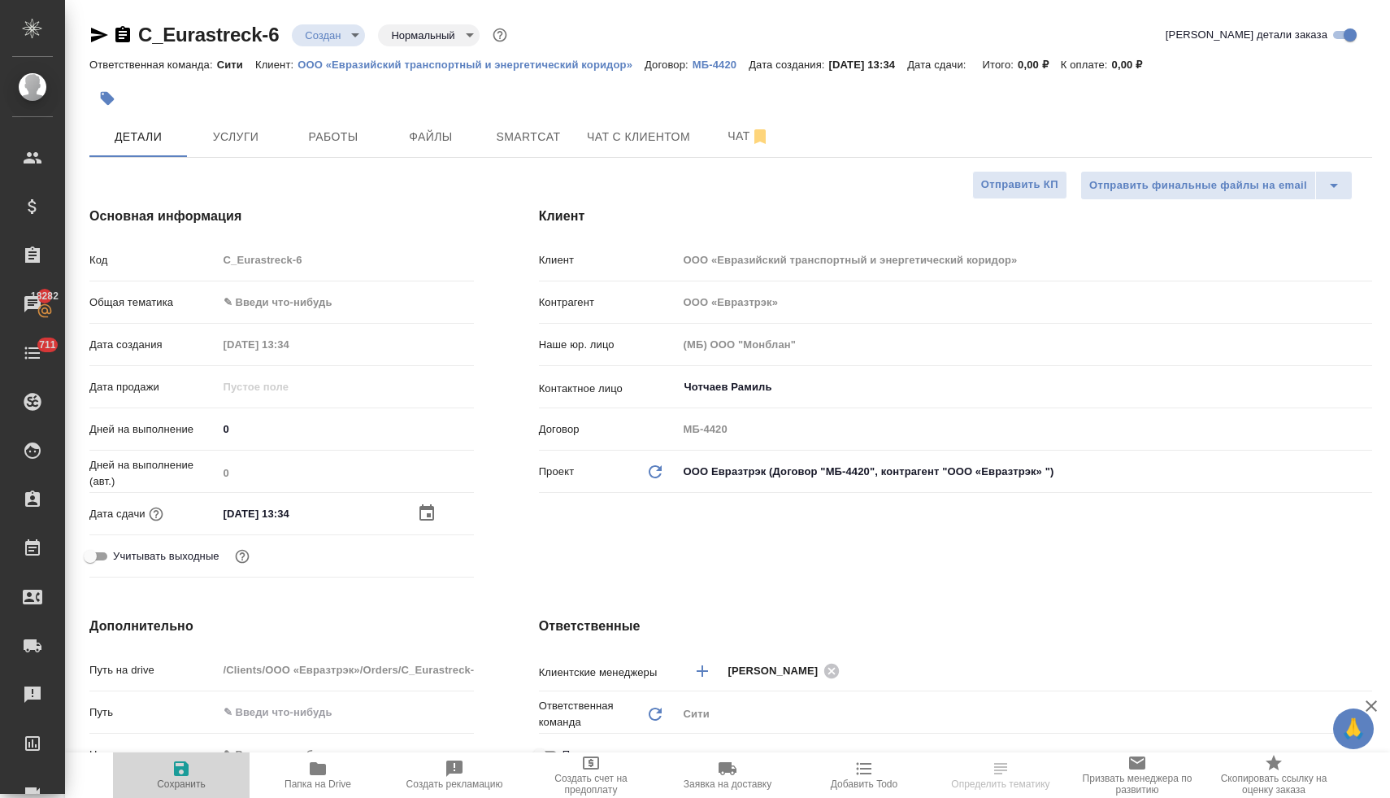
type textarea "x"
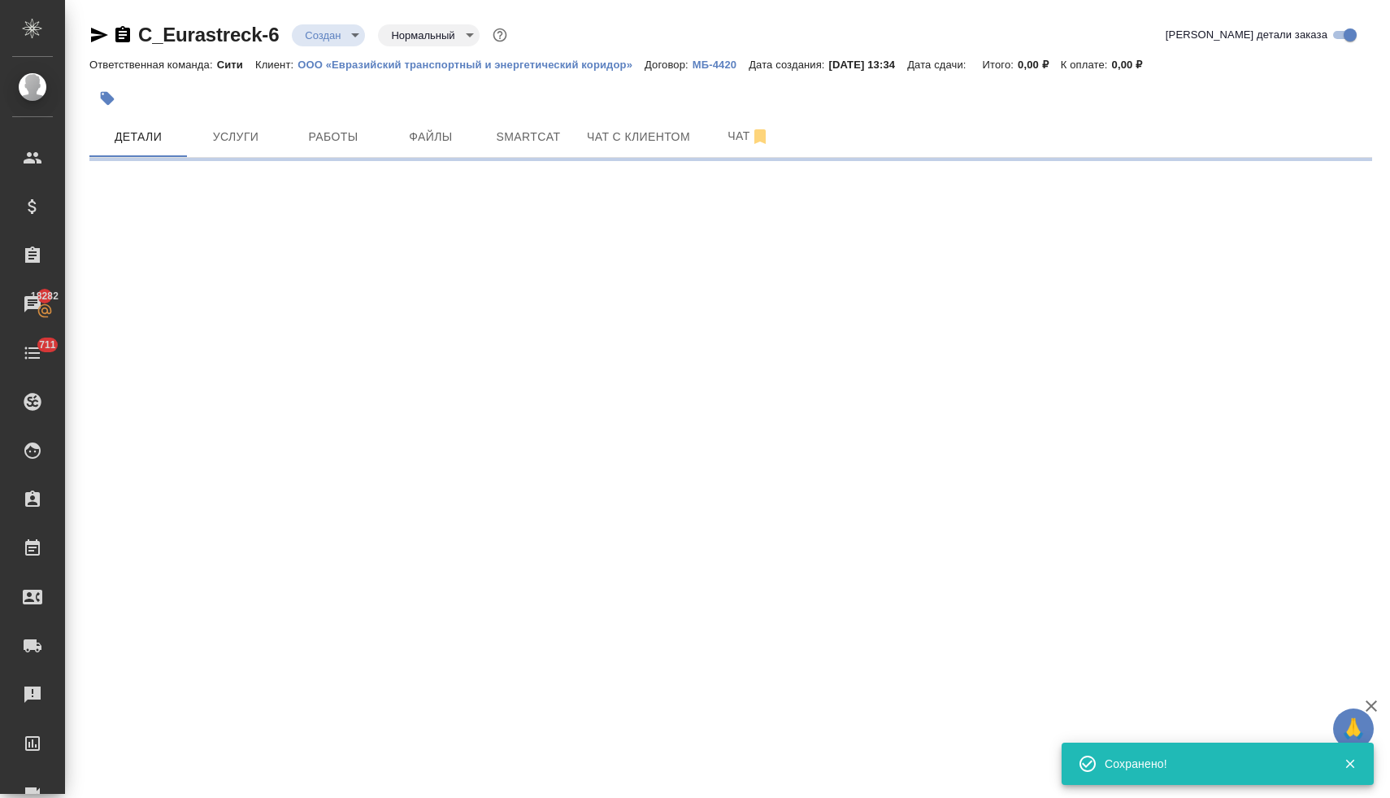
select select "RU"
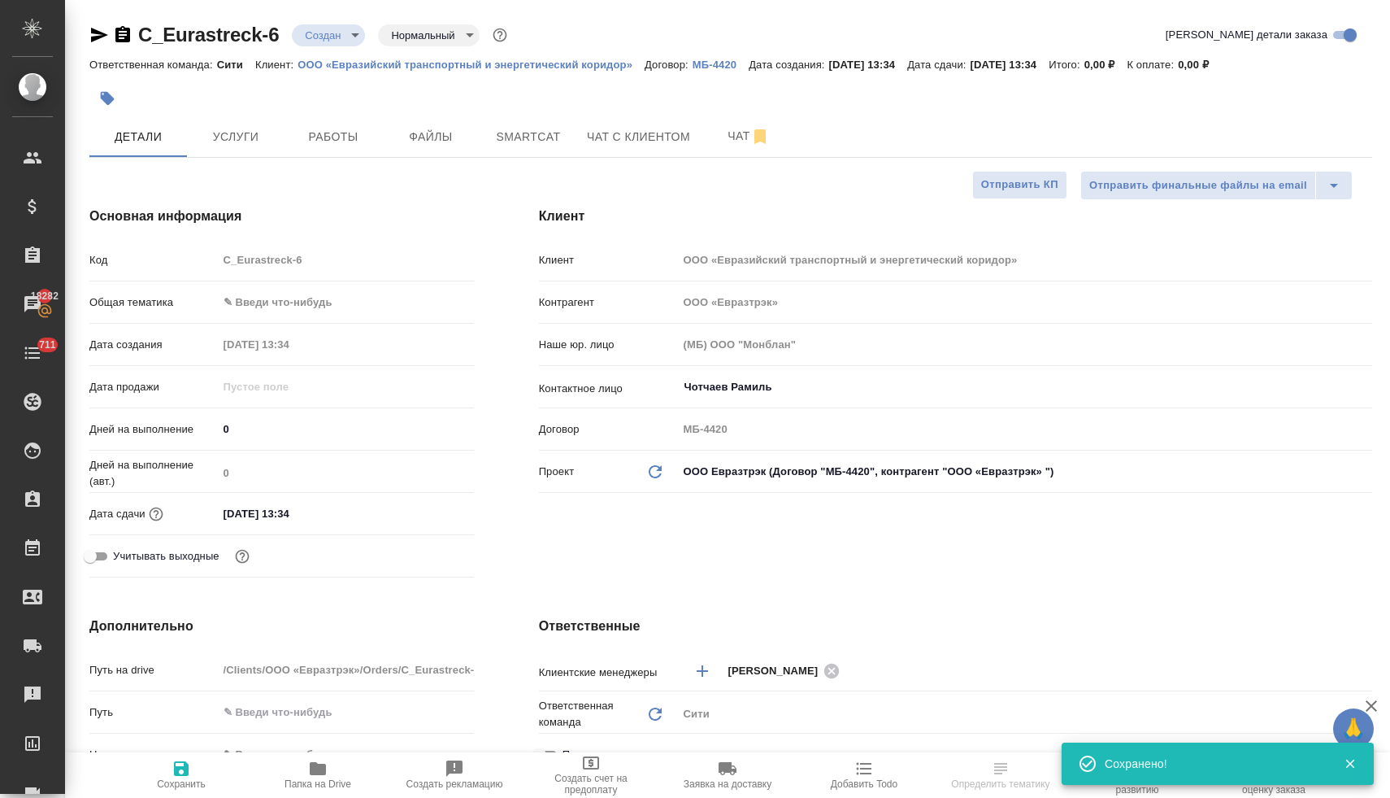
type textarea "x"
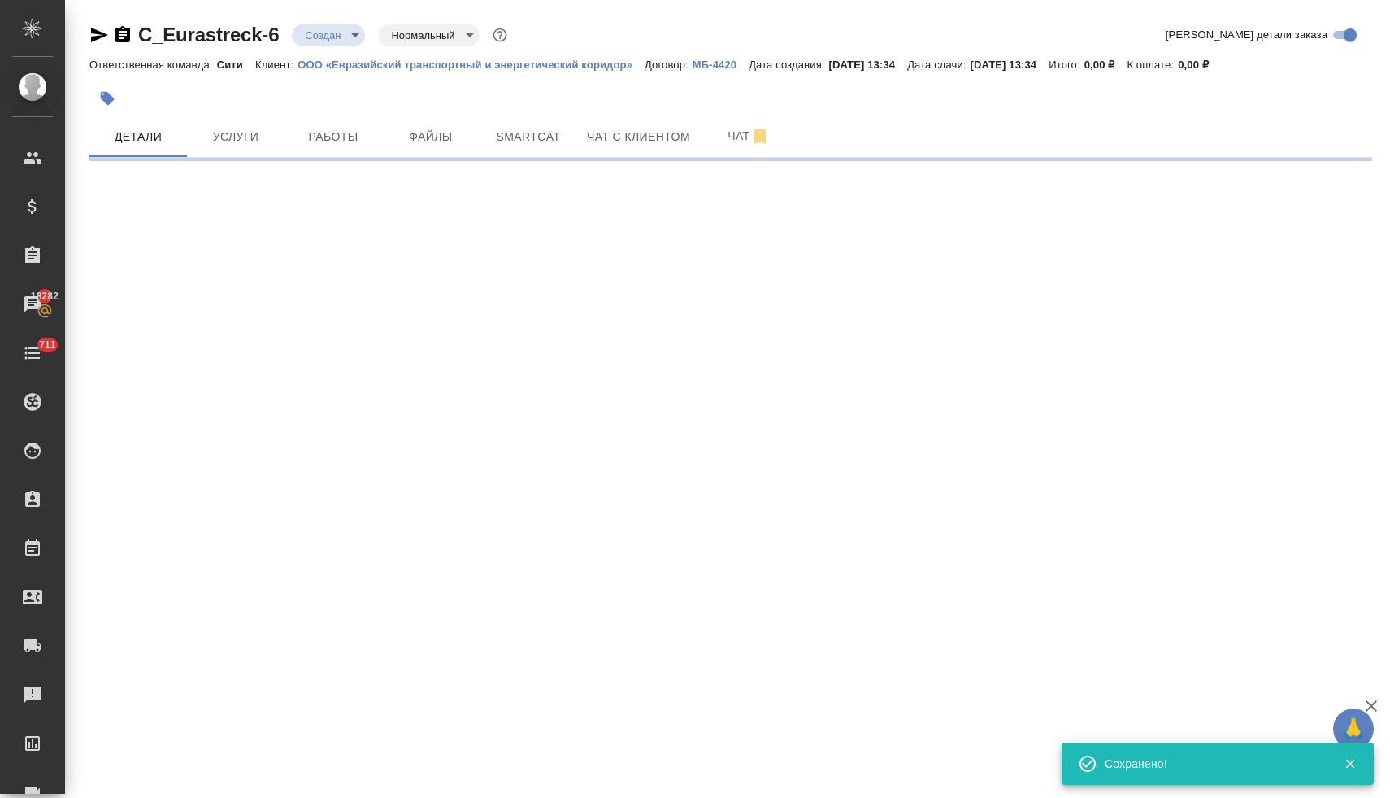
select select "RU"
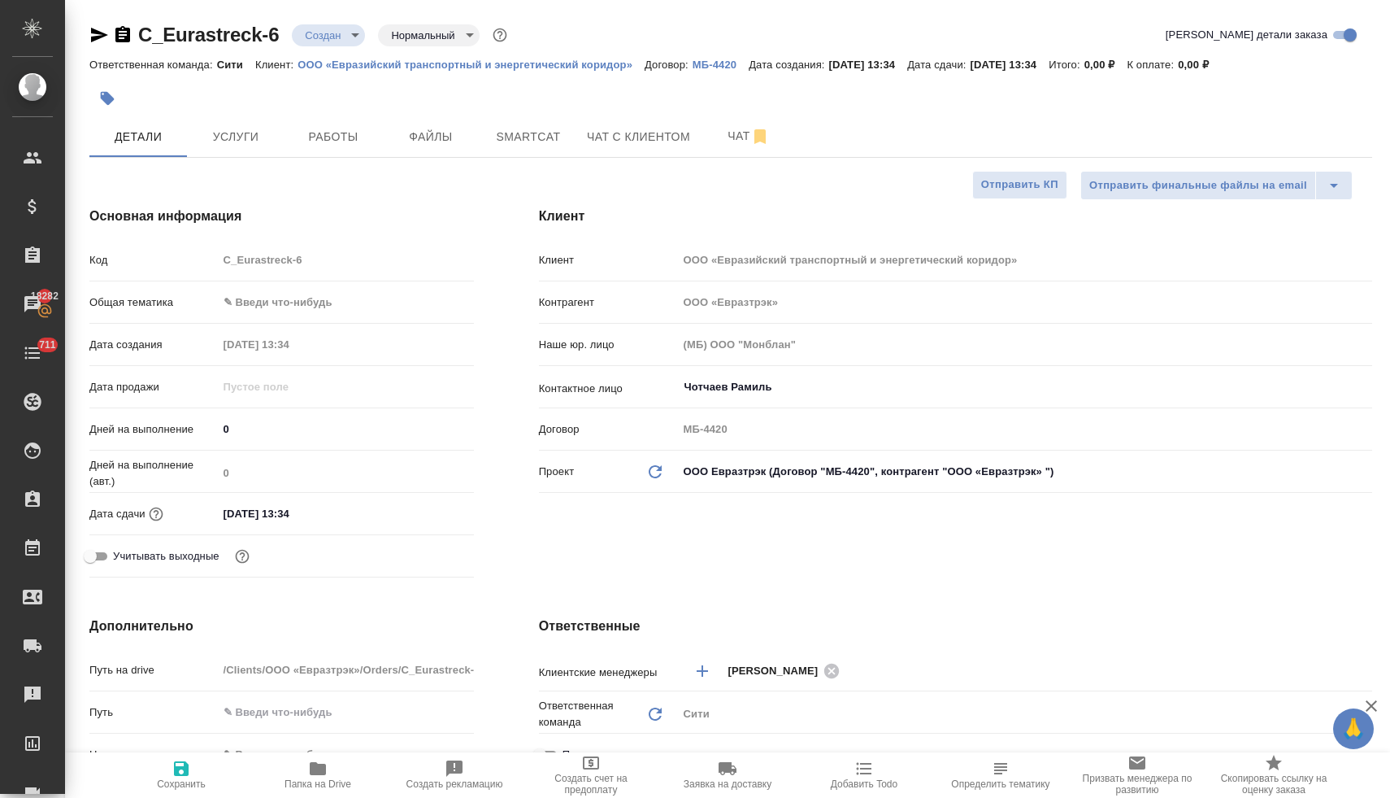
type textarea "x"
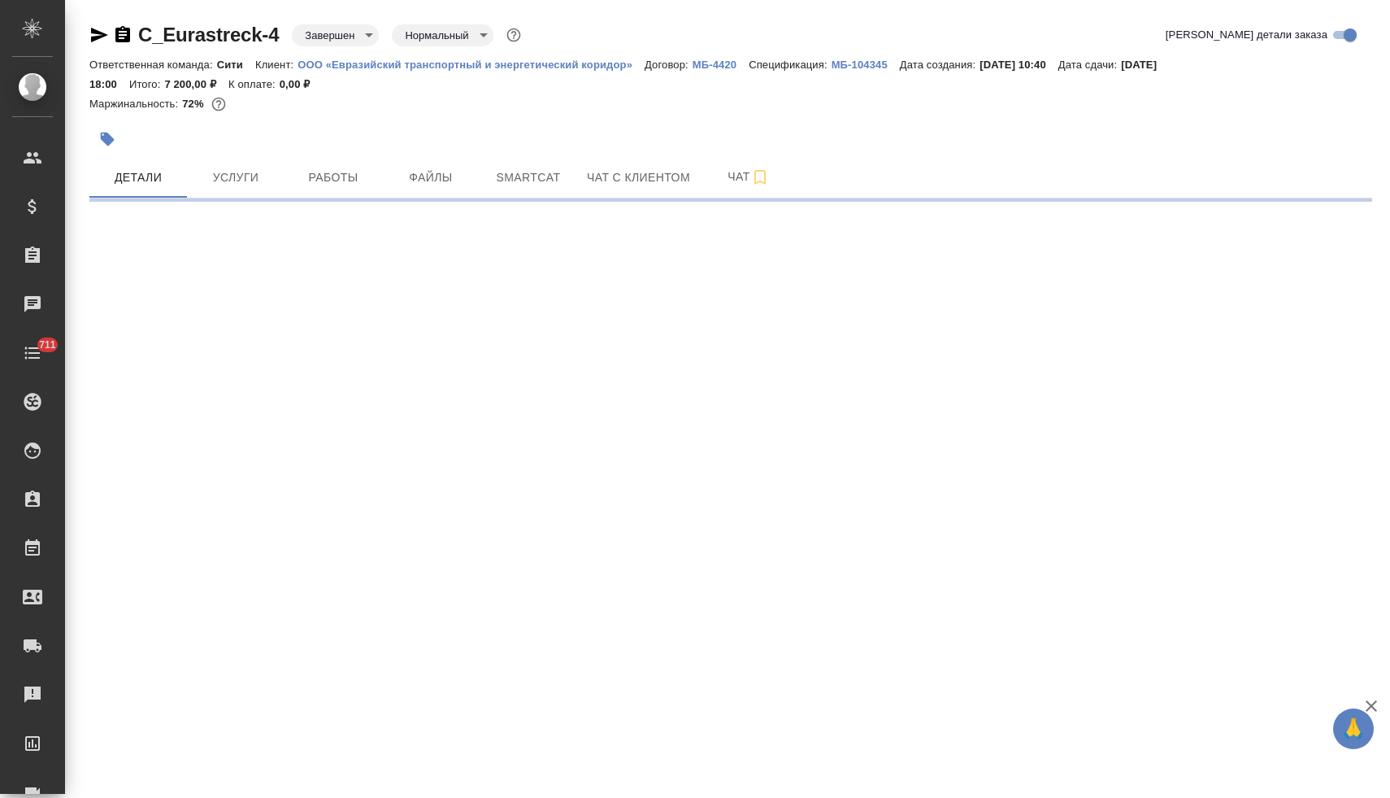
select select "RU"
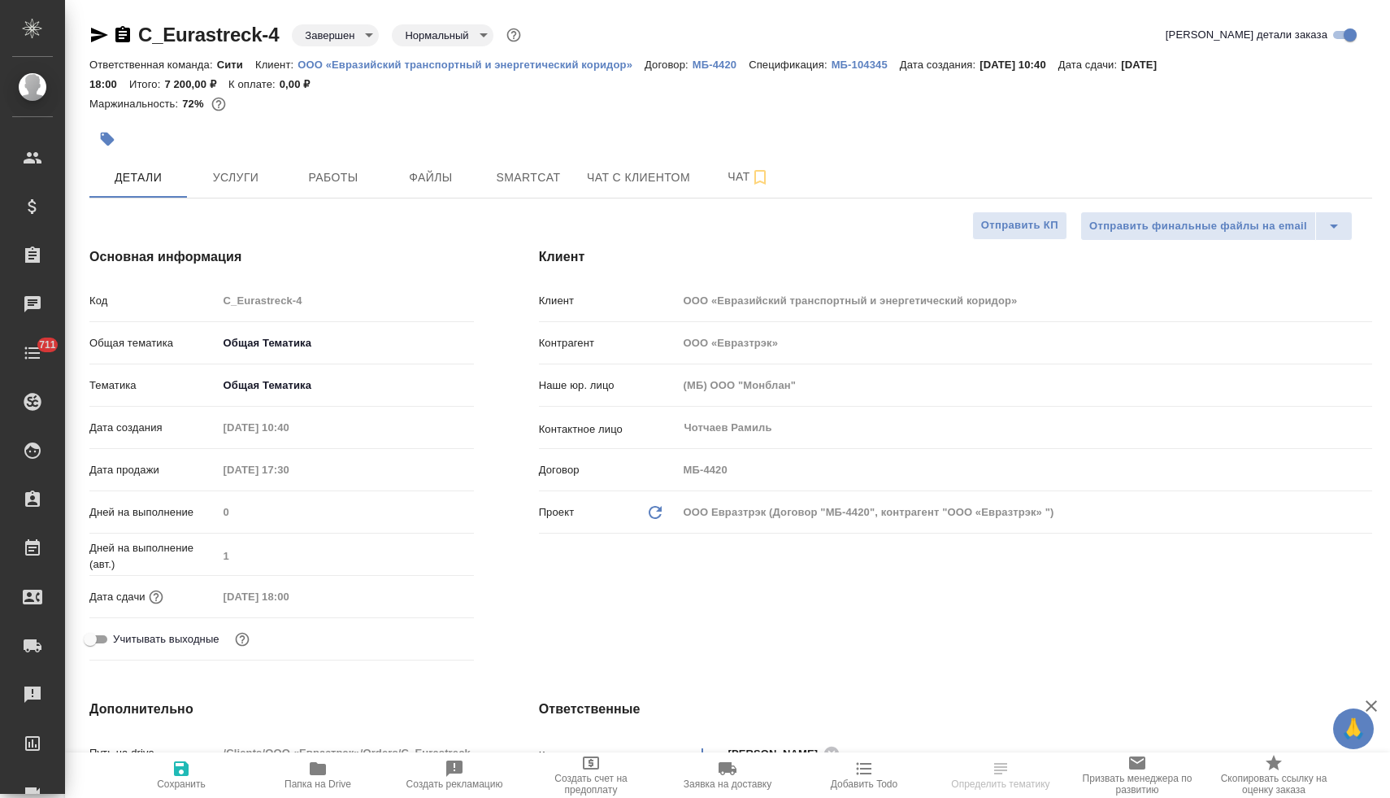
type textarea "x"
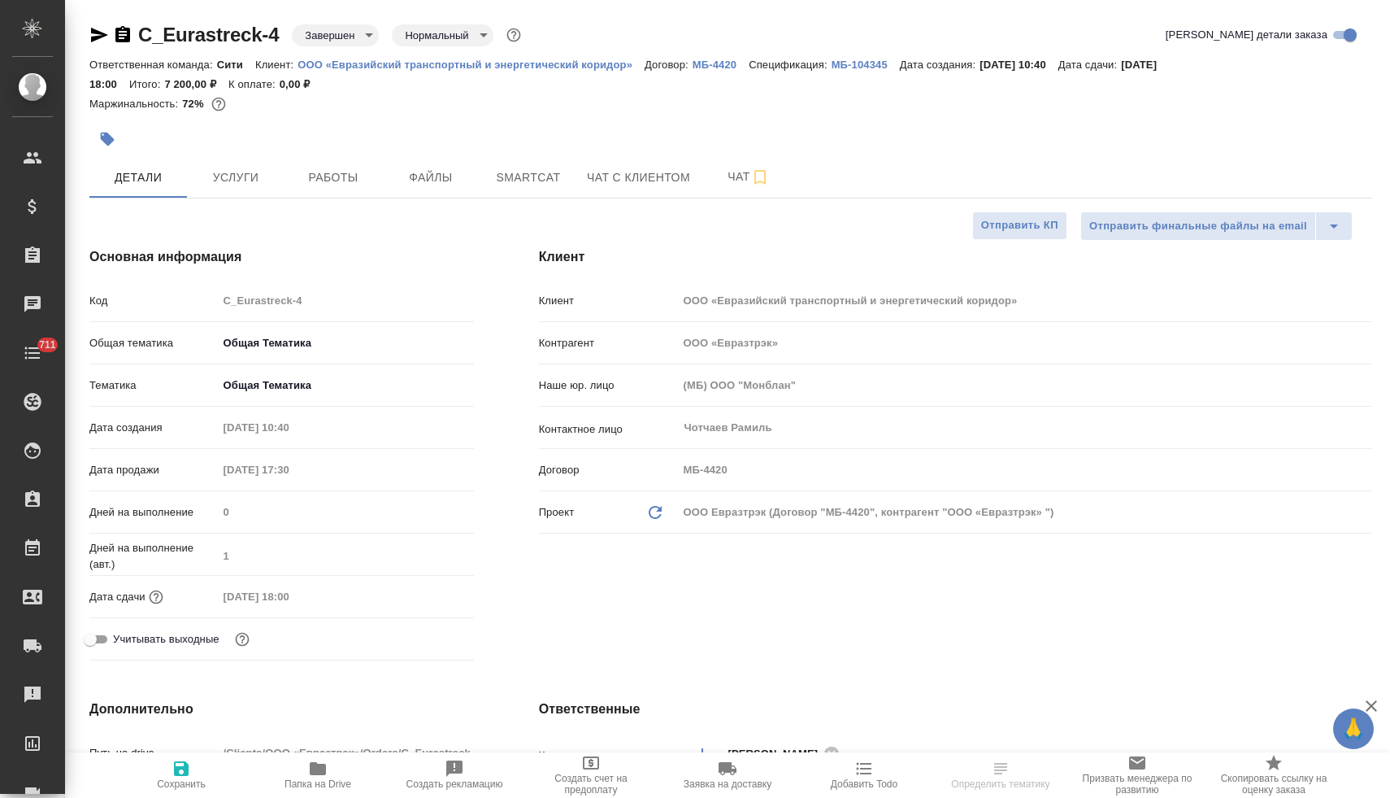
type textarea "x"
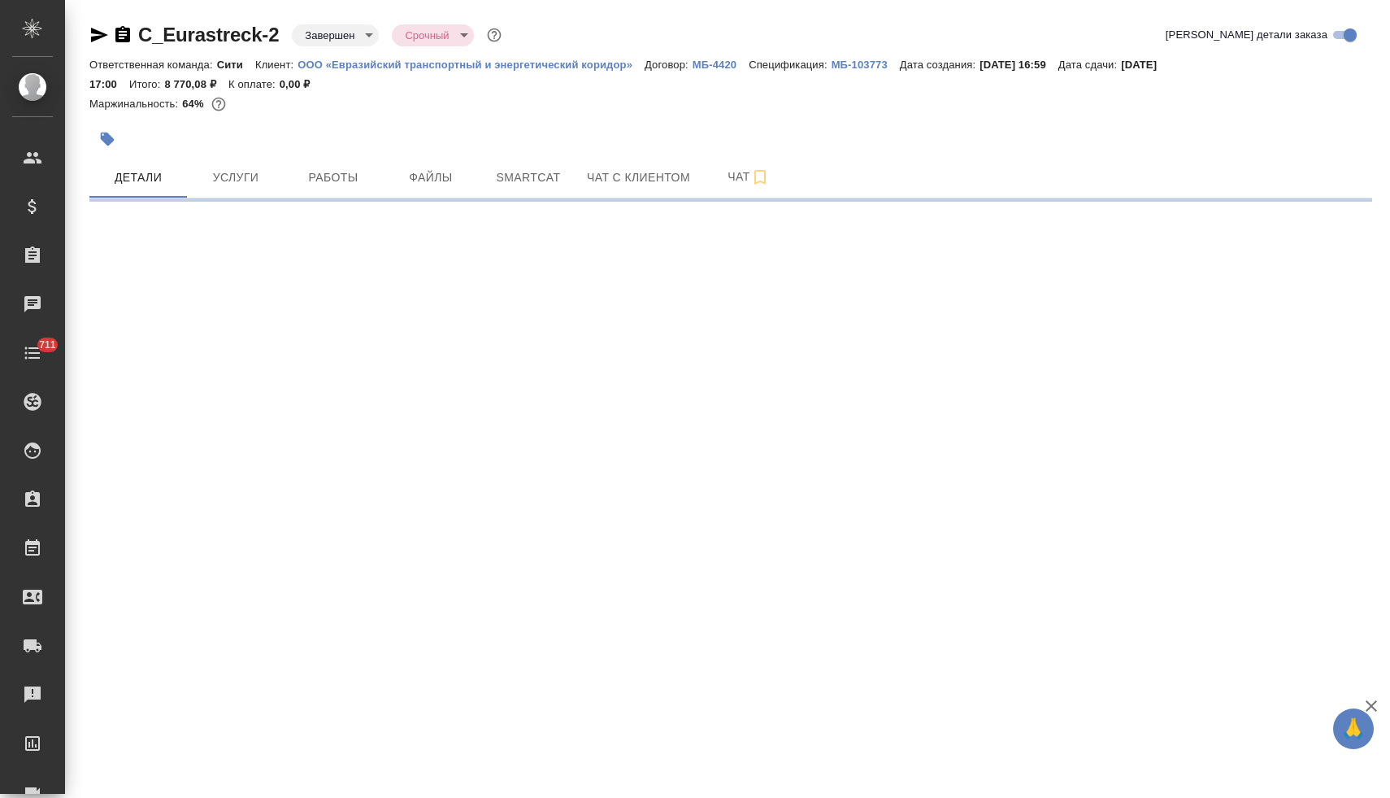
select select "RU"
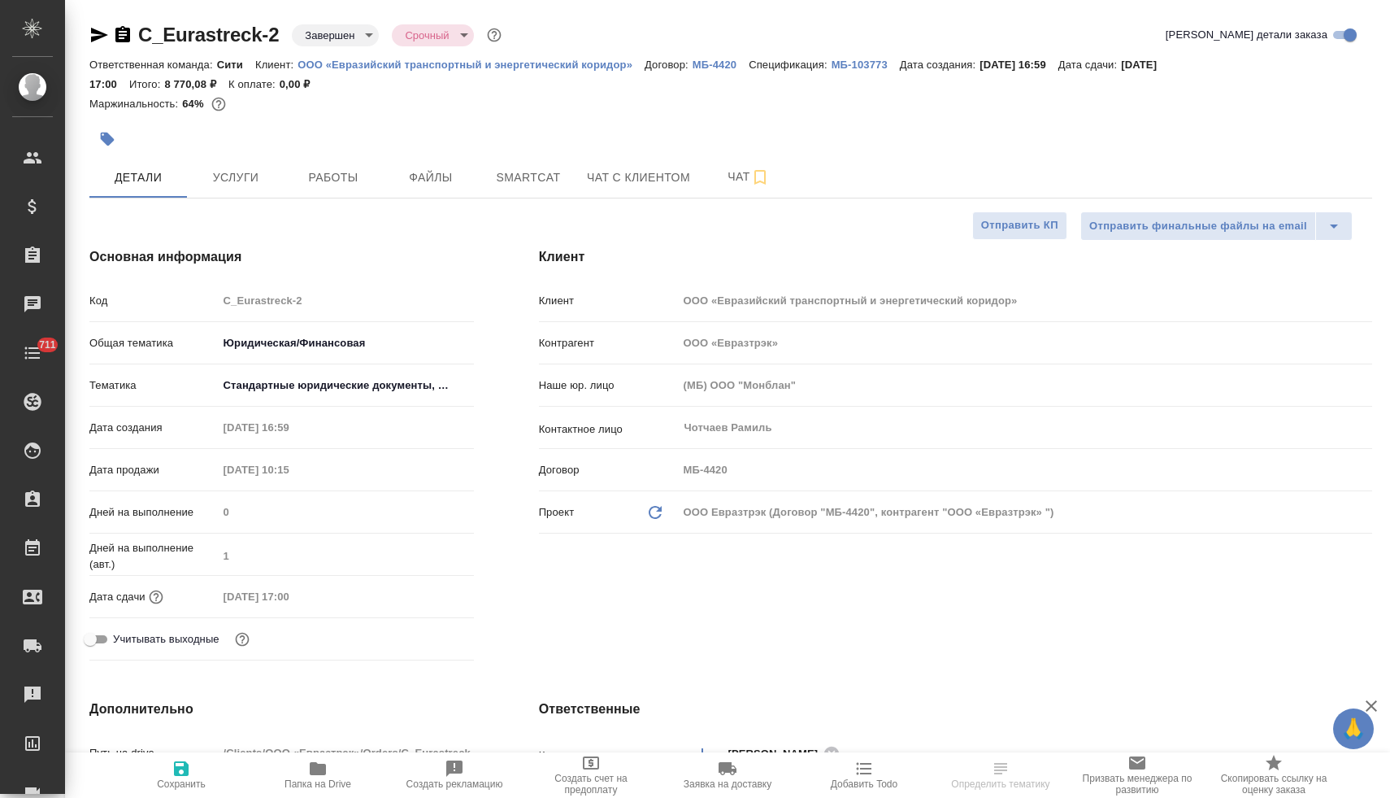
type textarea "x"
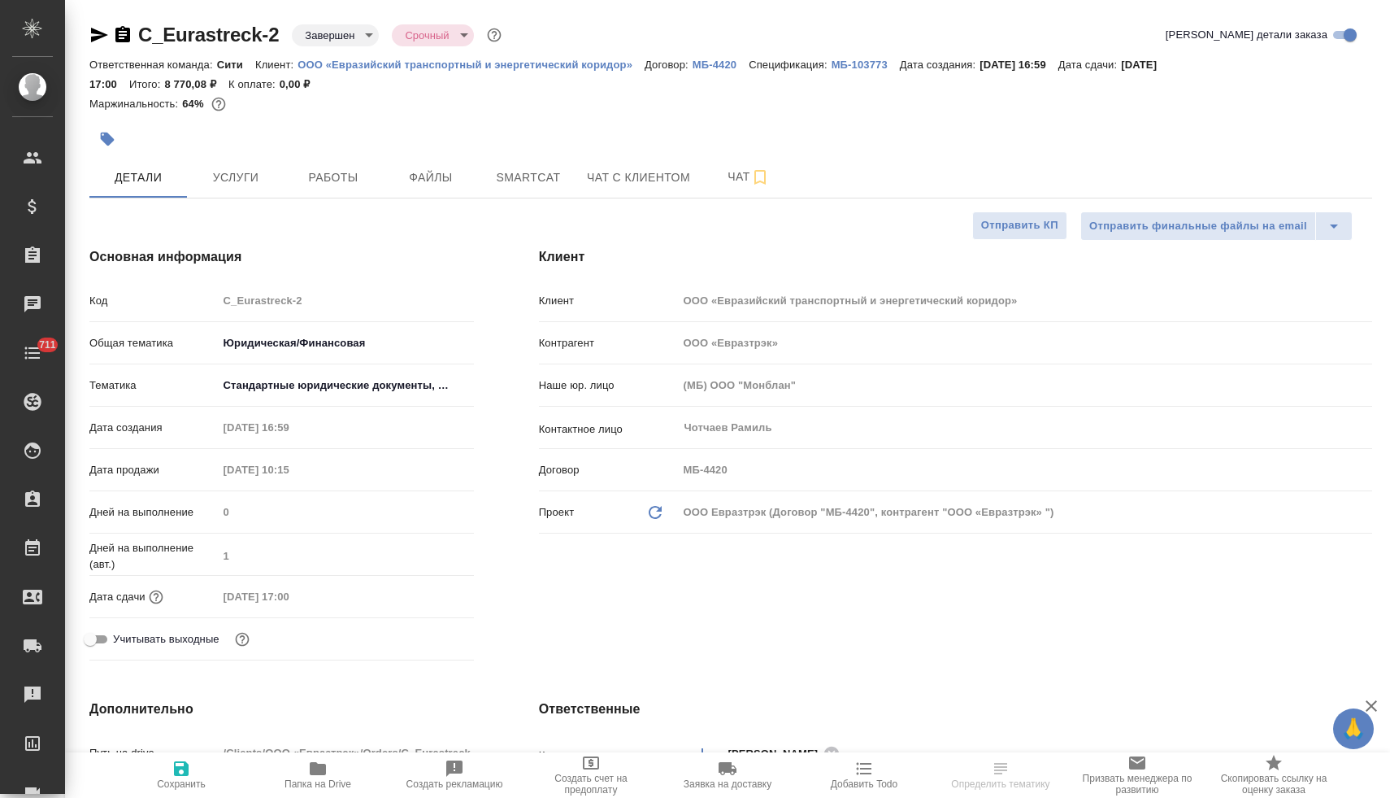
type textarea "x"
click at [315, 776] on icon "button" at bounding box center [318, 769] width 20 height 20
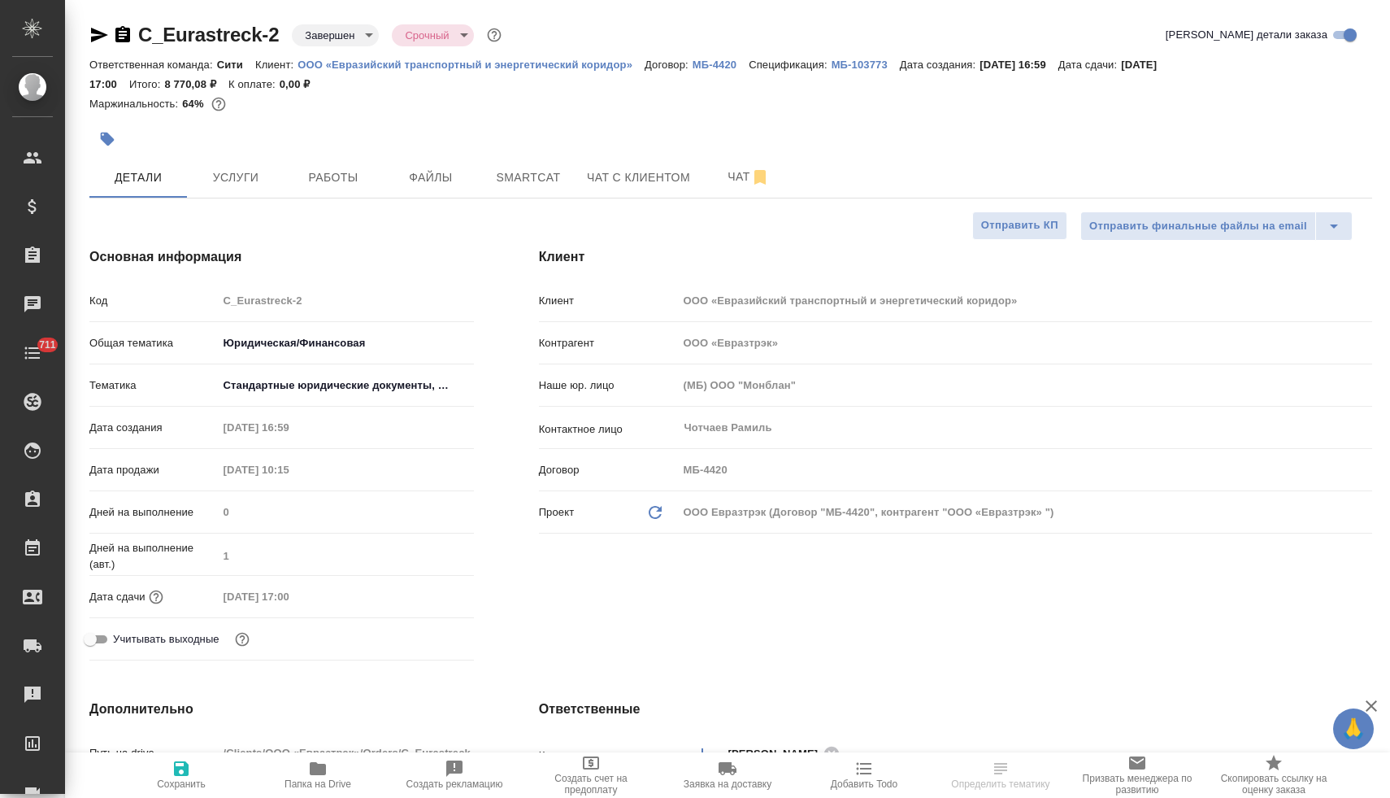
type textarea "x"
select select "RU"
type textarea "x"
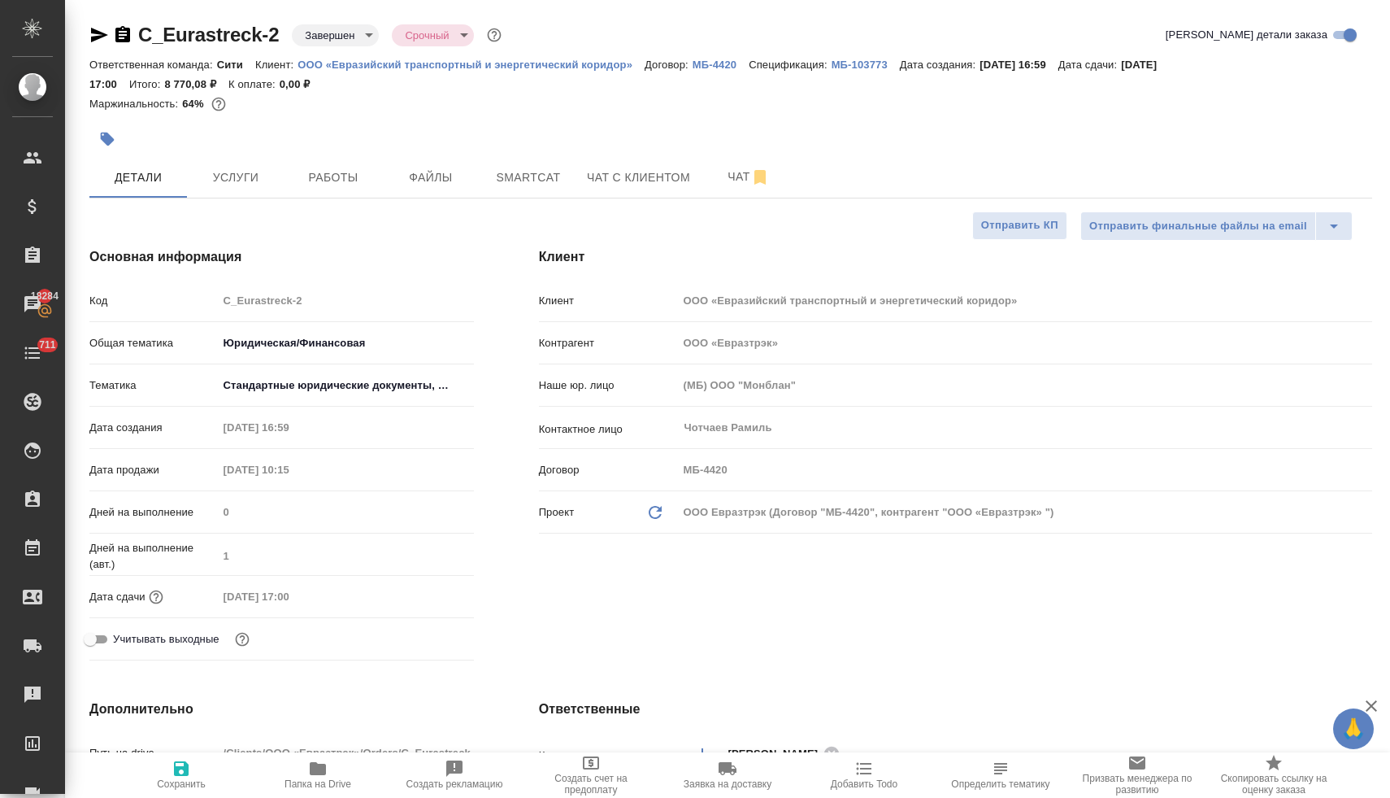
type textarea "x"
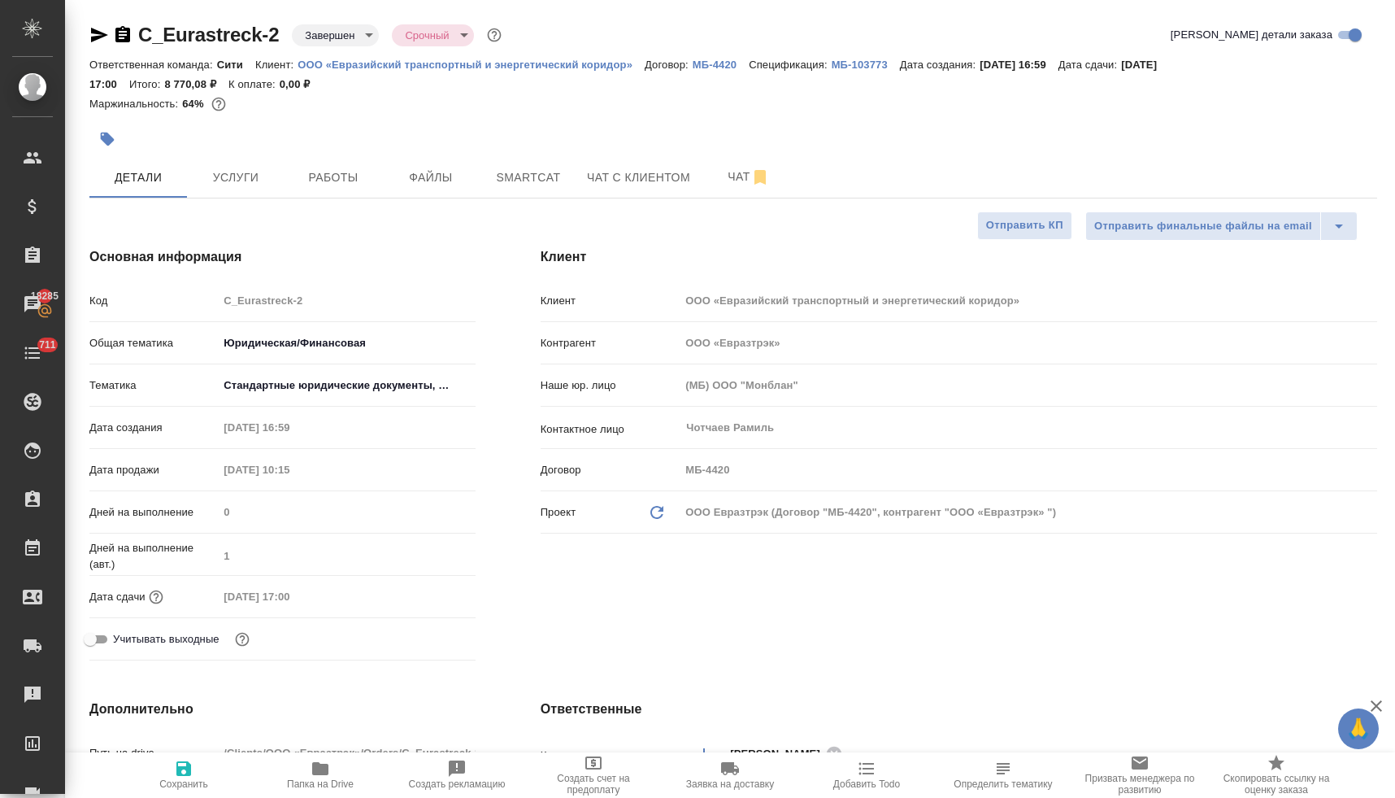
type textarea "x"
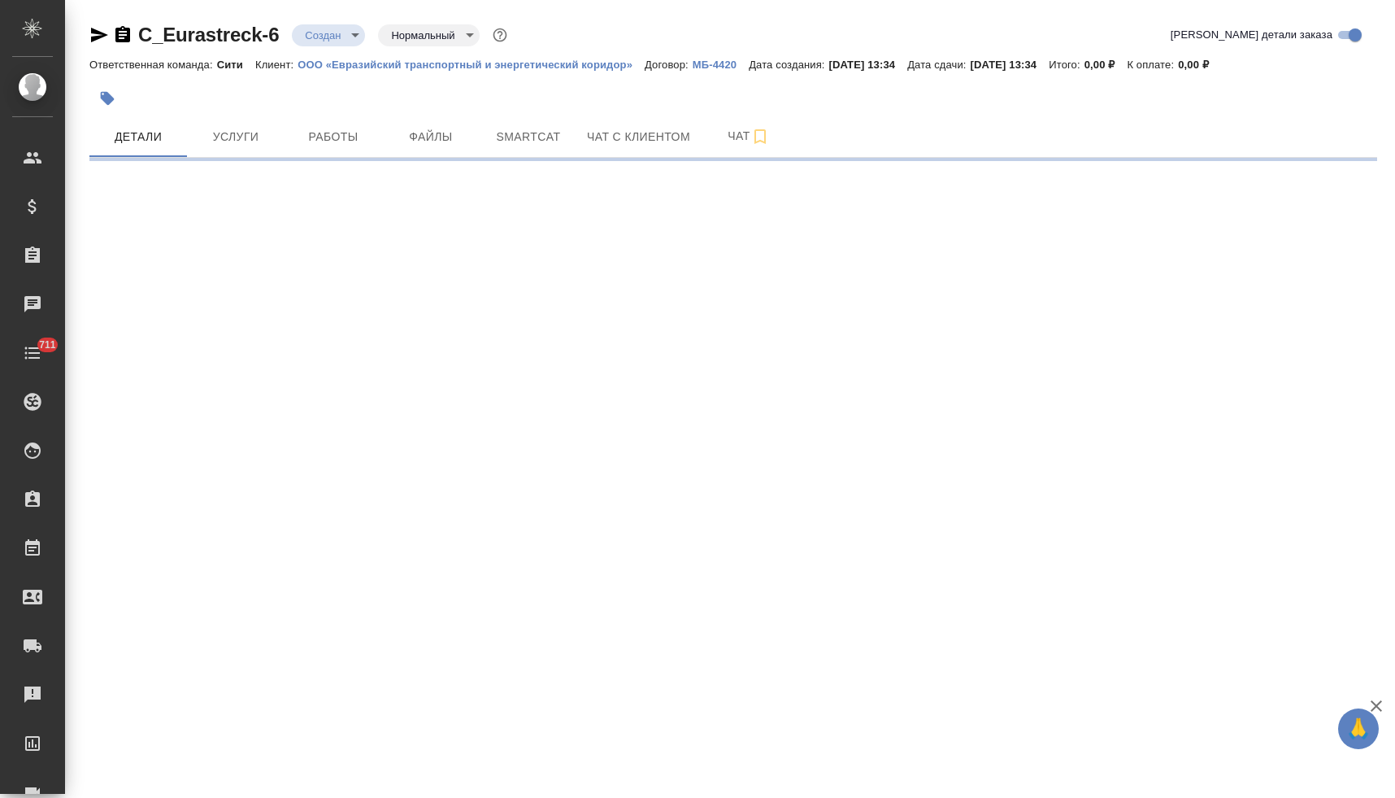
select select "RU"
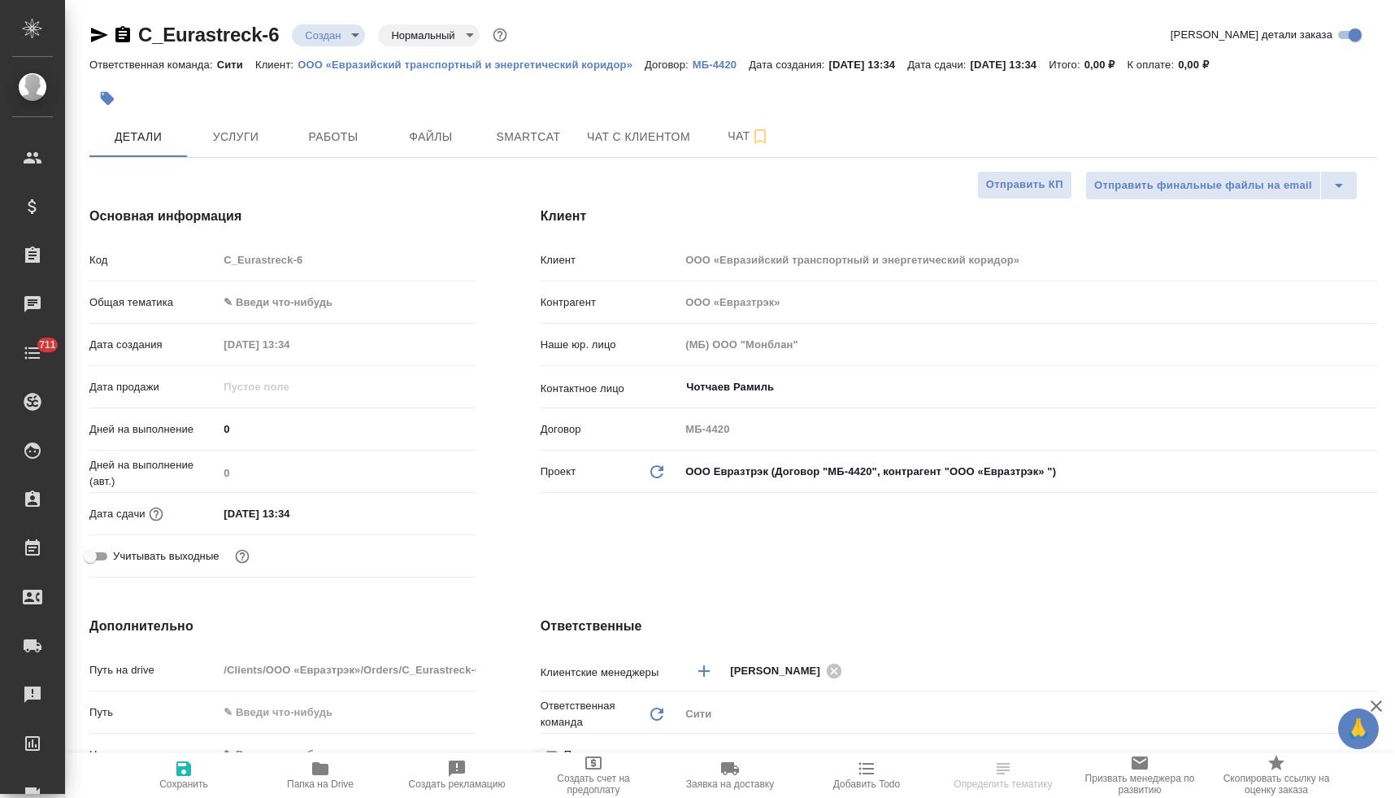
type textarea "x"
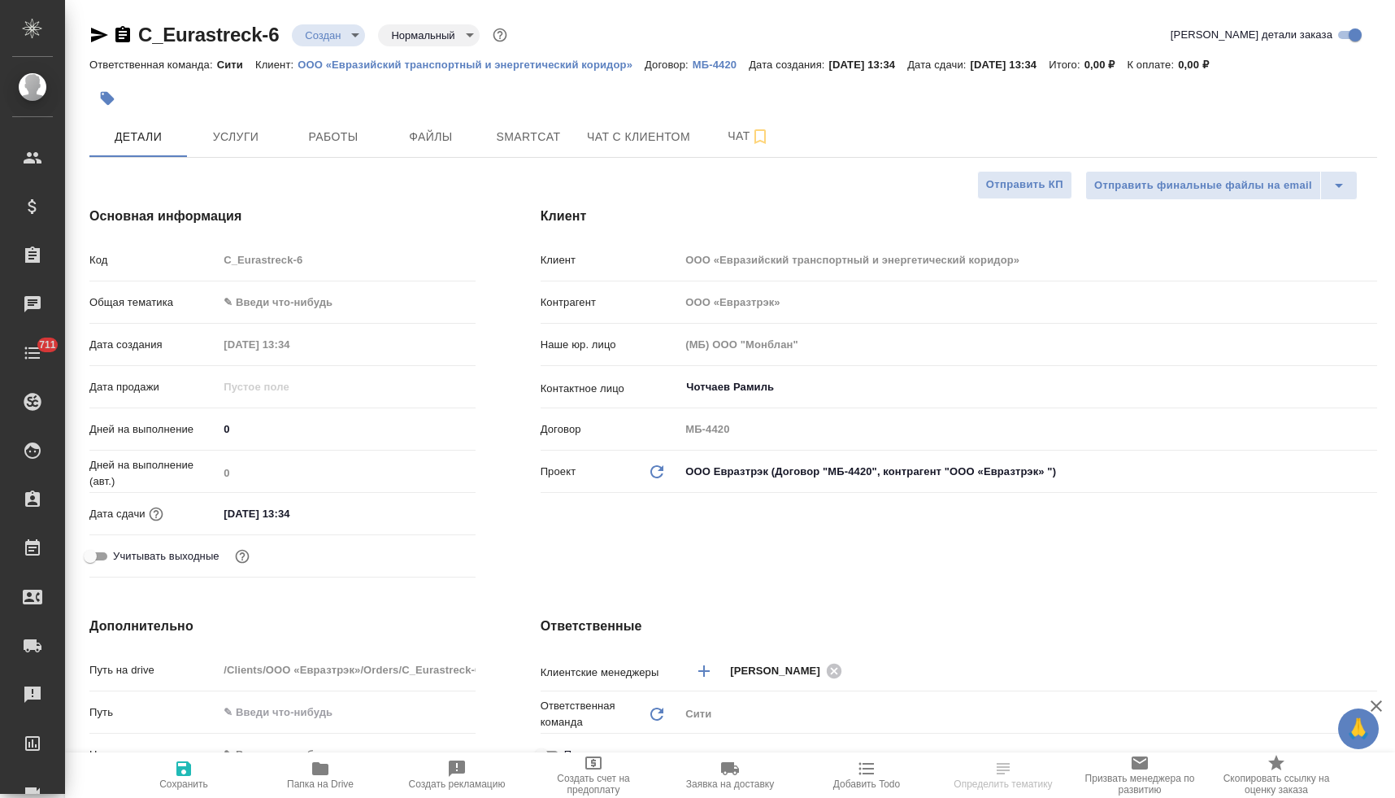
type textarea "x"
click at [252, 129] on span "Услуги" at bounding box center [236, 137] width 78 height 20
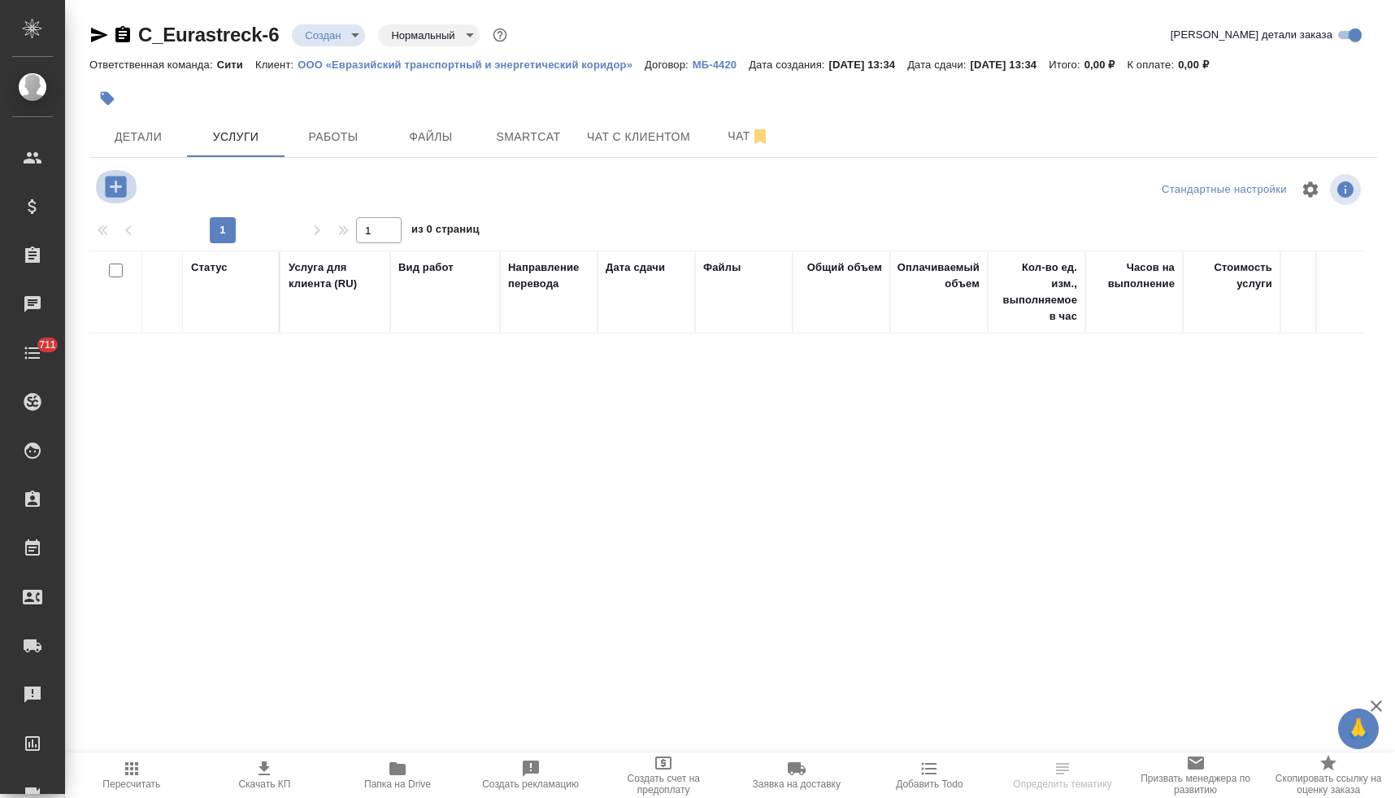
click at [117, 185] on icon "button" at bounding box center [116, 186] width 28 height 28
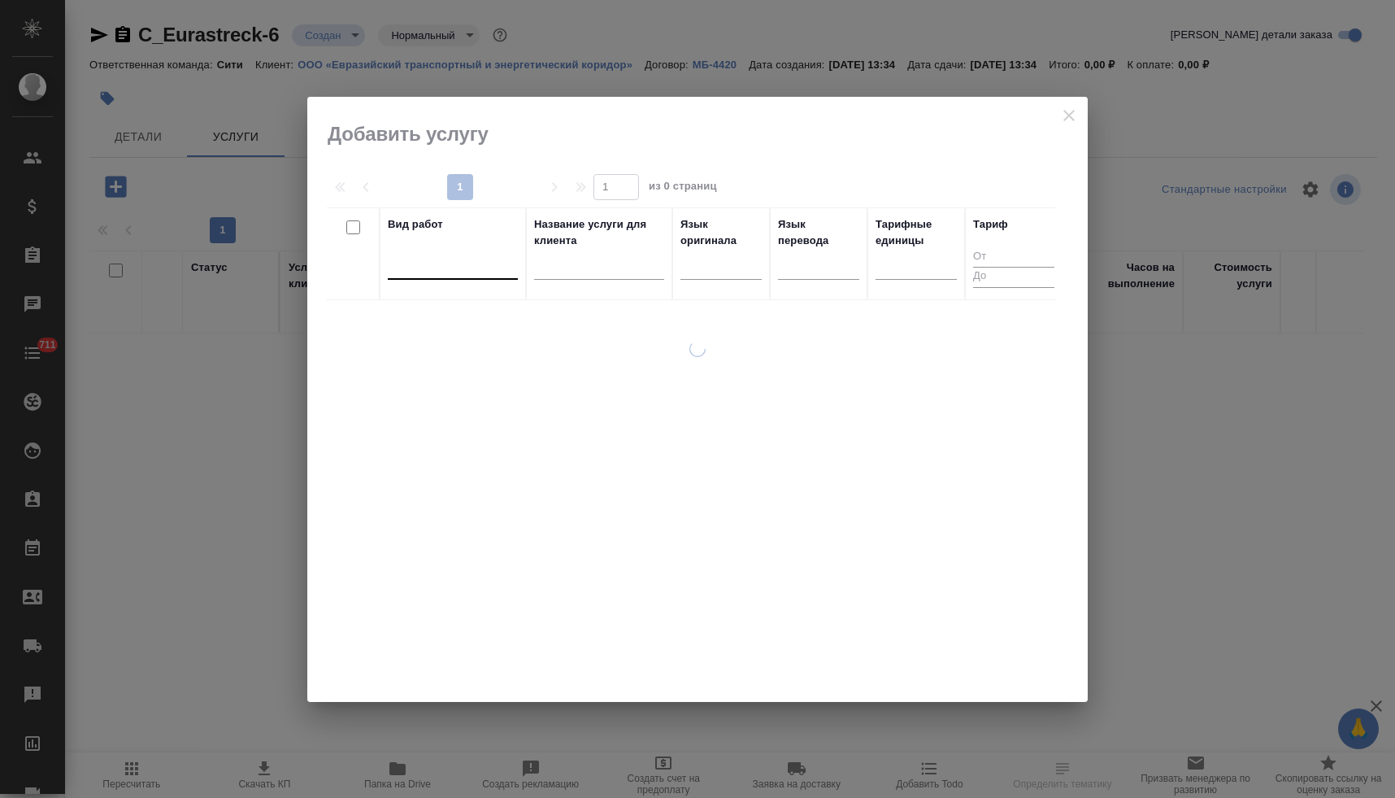
click at [458, 271] on div at bounding box center [453, 263] width 130 height 24
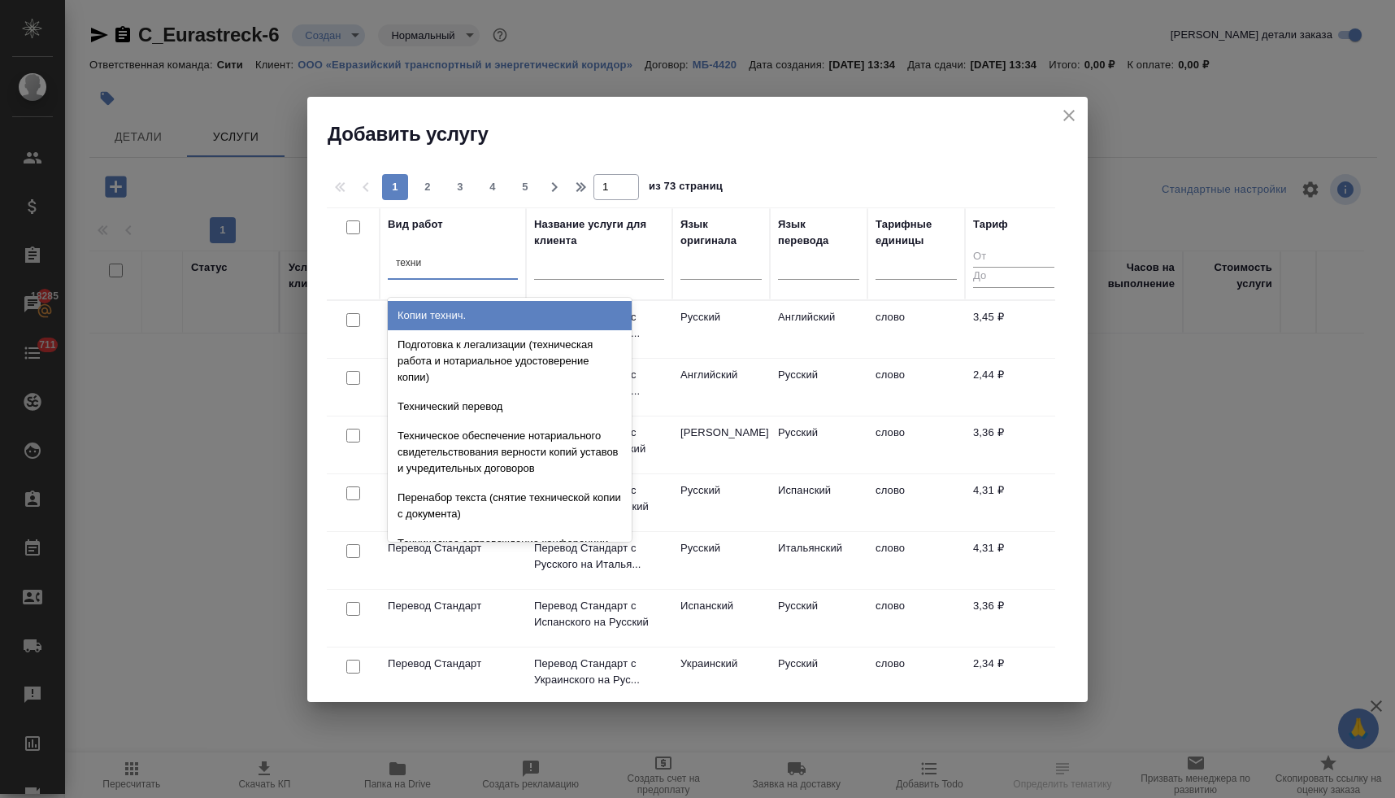
type input "технич"
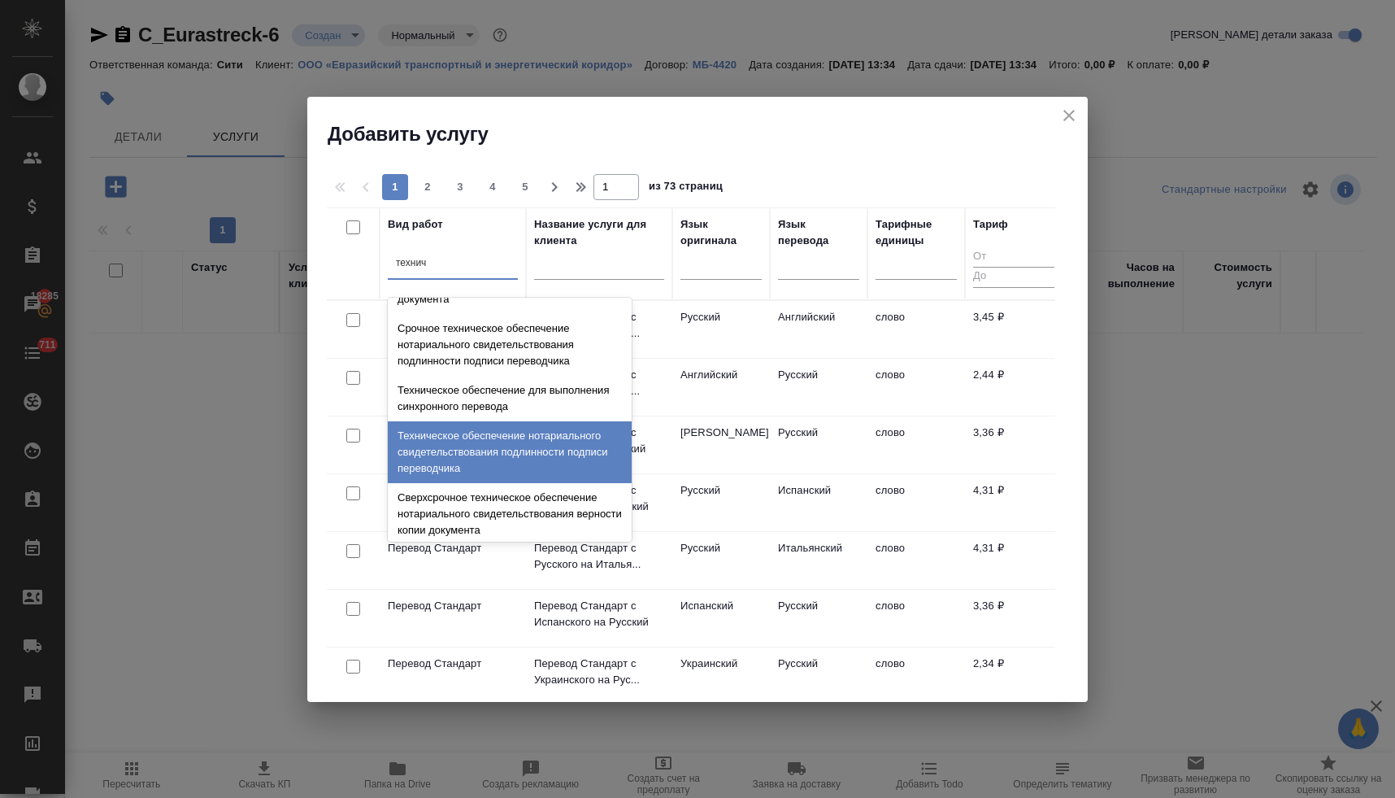
scroll to position [414, 0]
click at [548, 467] on div "Техническое обеспечение нотариального свидетельствования подлинности подписи пе…" at bounding box center [510, 451] width 244 height 62
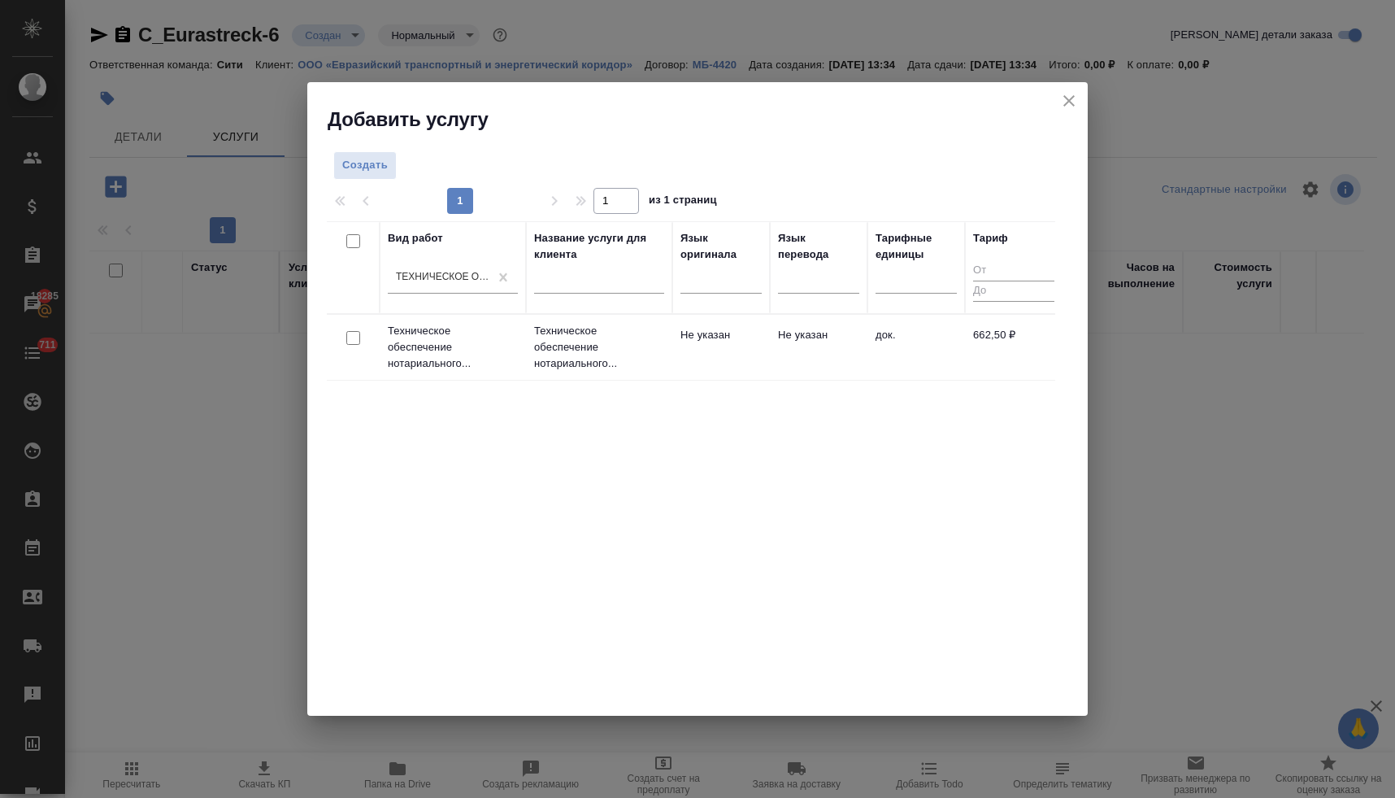
click at [352, 337] on input "checkbox" at bounding box center [353, 338] width 14 height 14
checkbox input "true"
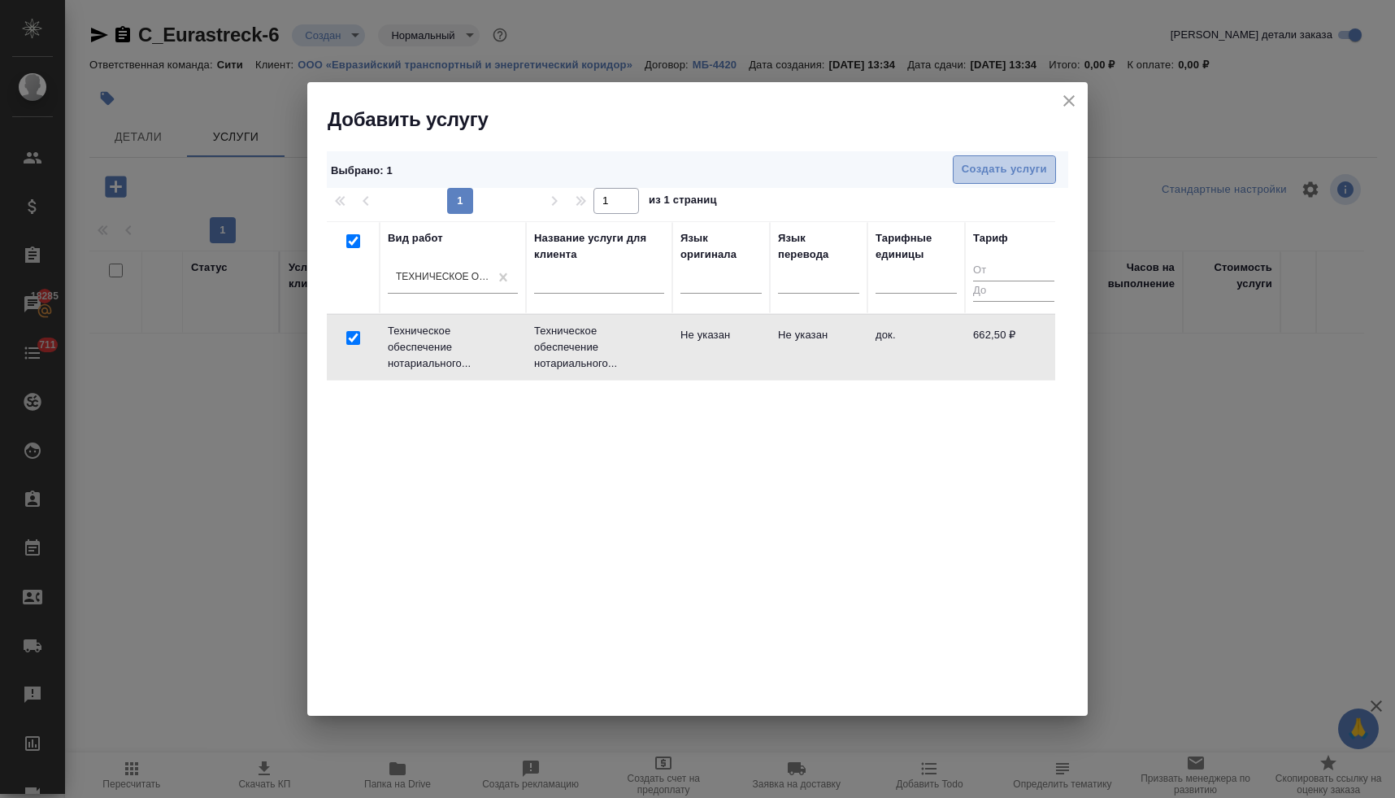
click at [1006, 172] on span "Создать услуги" at bounding box center [1004, 169] width 85 height 19
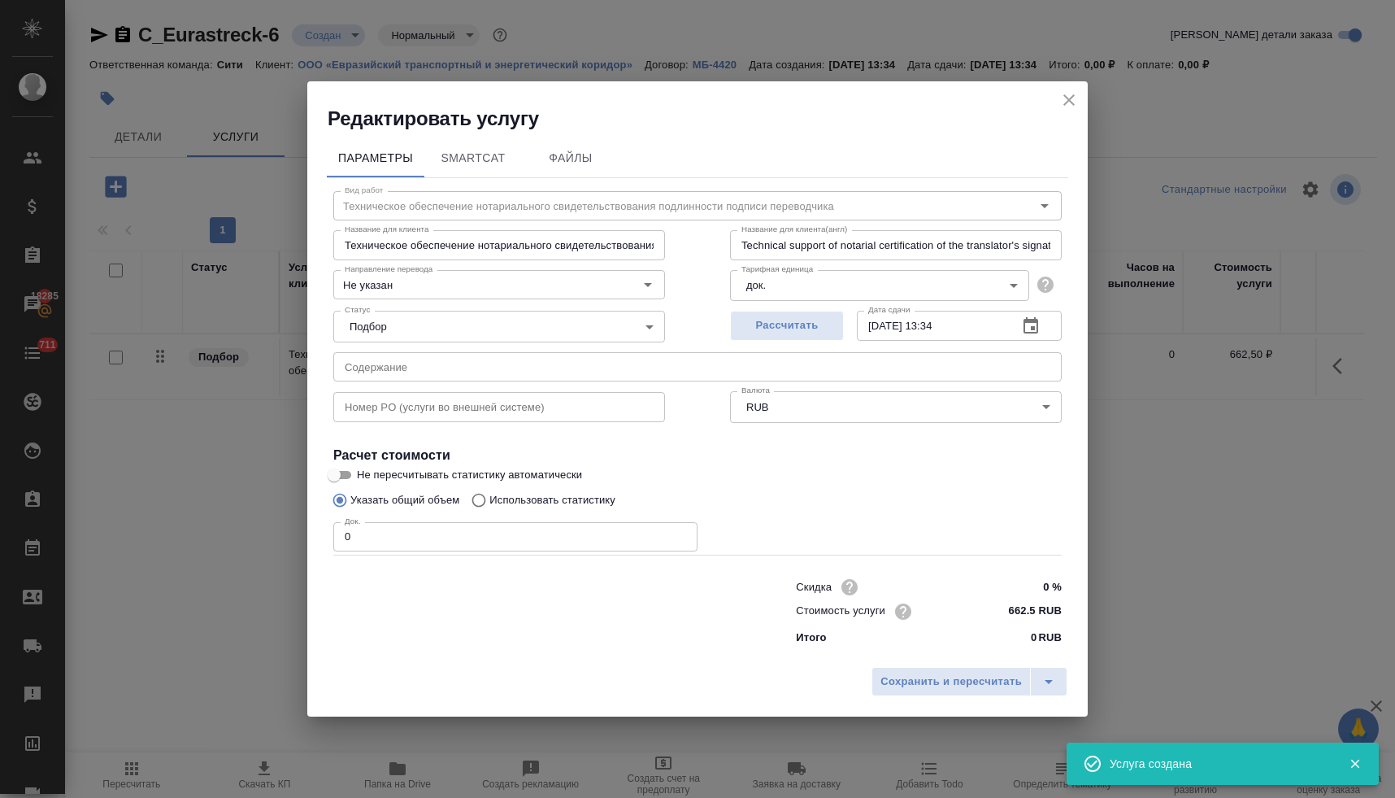
click at [654, 370] on input "text" at bounding box center [697, 366] width 728 height 29
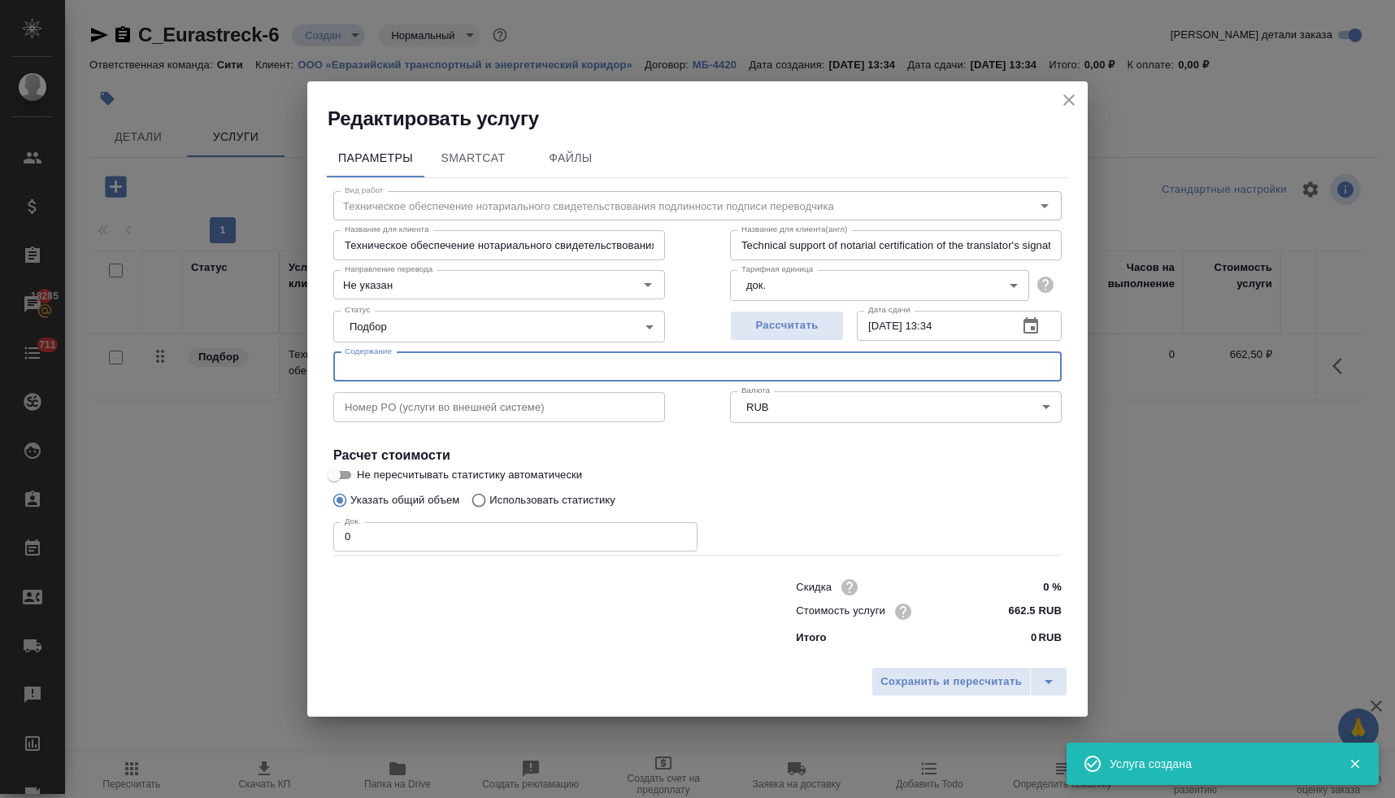
paste input "Положение о представителе ТПП КР 06.04.25"
type input "Положение о представителе ТПП КР 06.04.25"
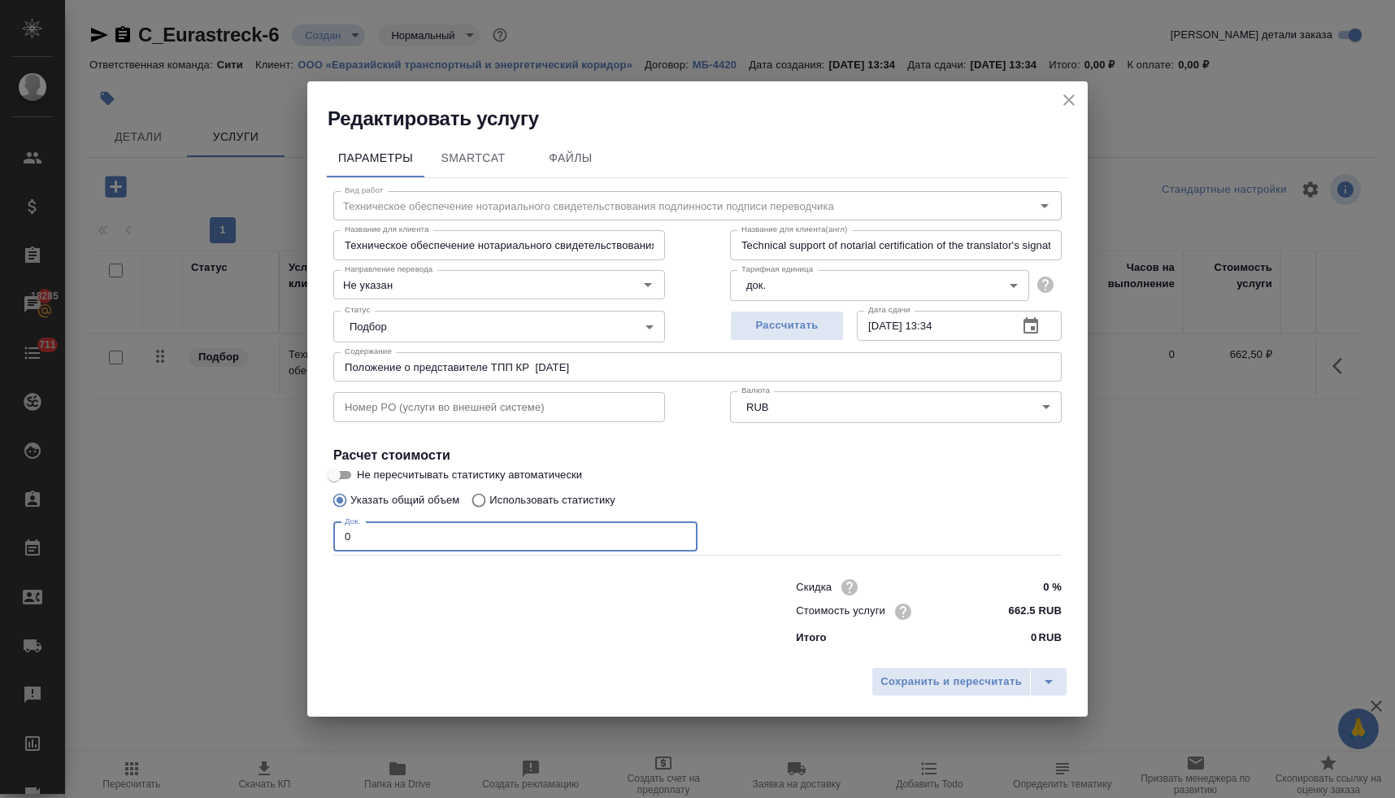
drag, startPoint x: 314, startPoint y: 529, endPoint x: 227, endPoint y: 519, distance: 87.6
click at [232, 519] on div "Редактировать услугу Параметры SmartCat Файлы Вид работ Техническое обеспечение…" at bounding box center [697, 399] width 1395 height 798
type input "7"
click at [947, 678] on span "Сохранить и пересчитать" at bounding box center [951, 681] width 141 height 19
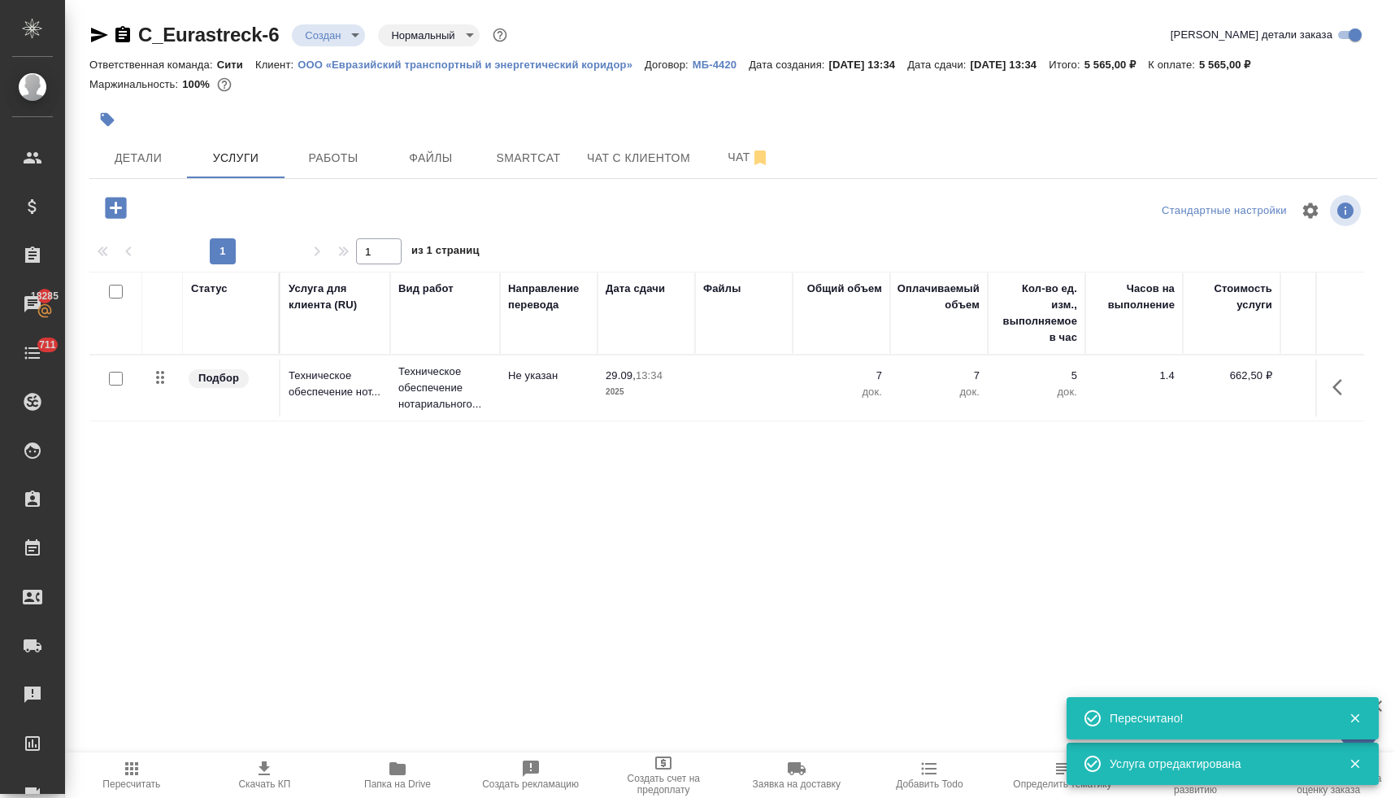
click at [261, 774] on icon "button" at bounding box center [264, 768] width 11 height 14
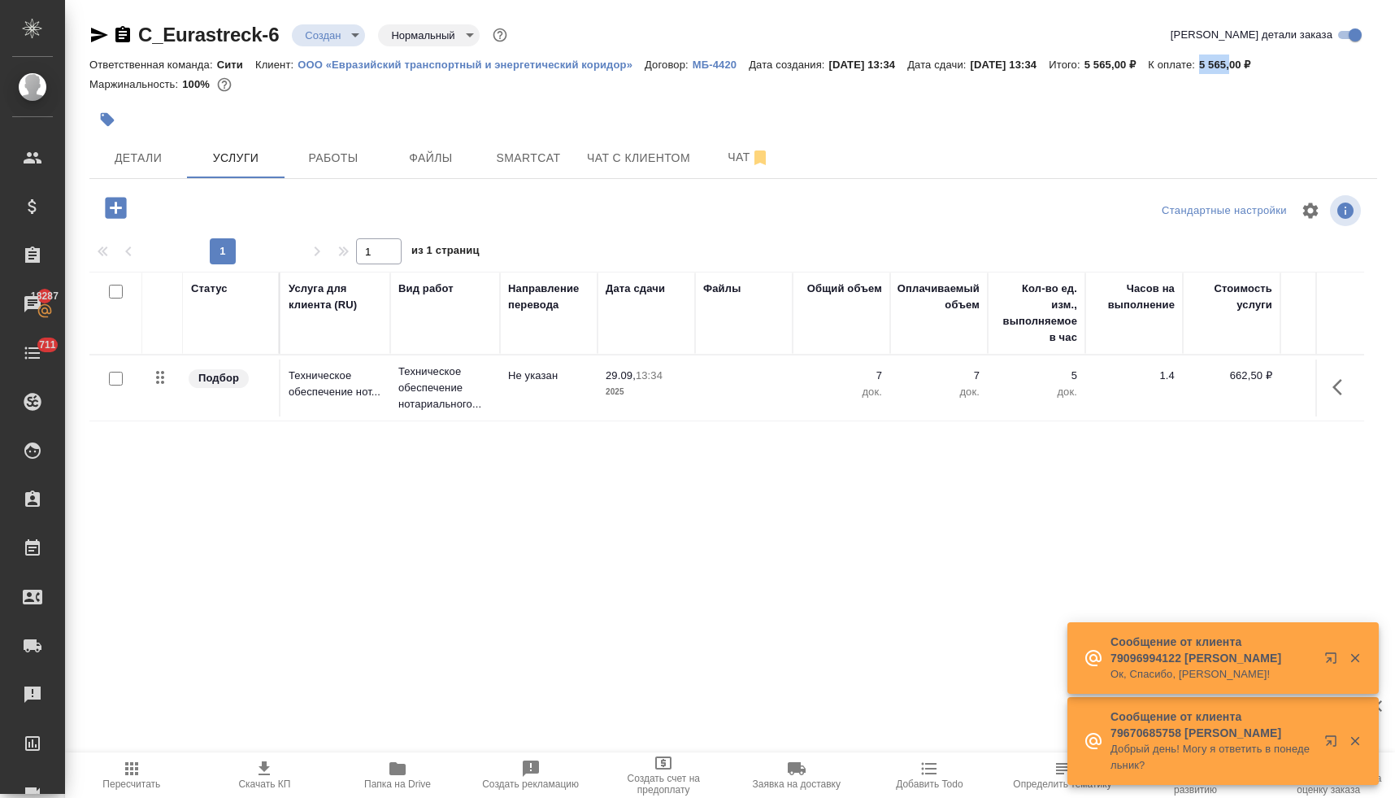
drag, startPoint x: 1258, startPoint y: 63, endPoint x: 1286, endPoint y: 61, distance: 28.6
click at [1263, 61] on p "5 565,00 ₽" at bounding box center [1231, 65] width 64 height 12
copy p "5 565,"
